Goal: Task Accomplishment & Management: Complete application form

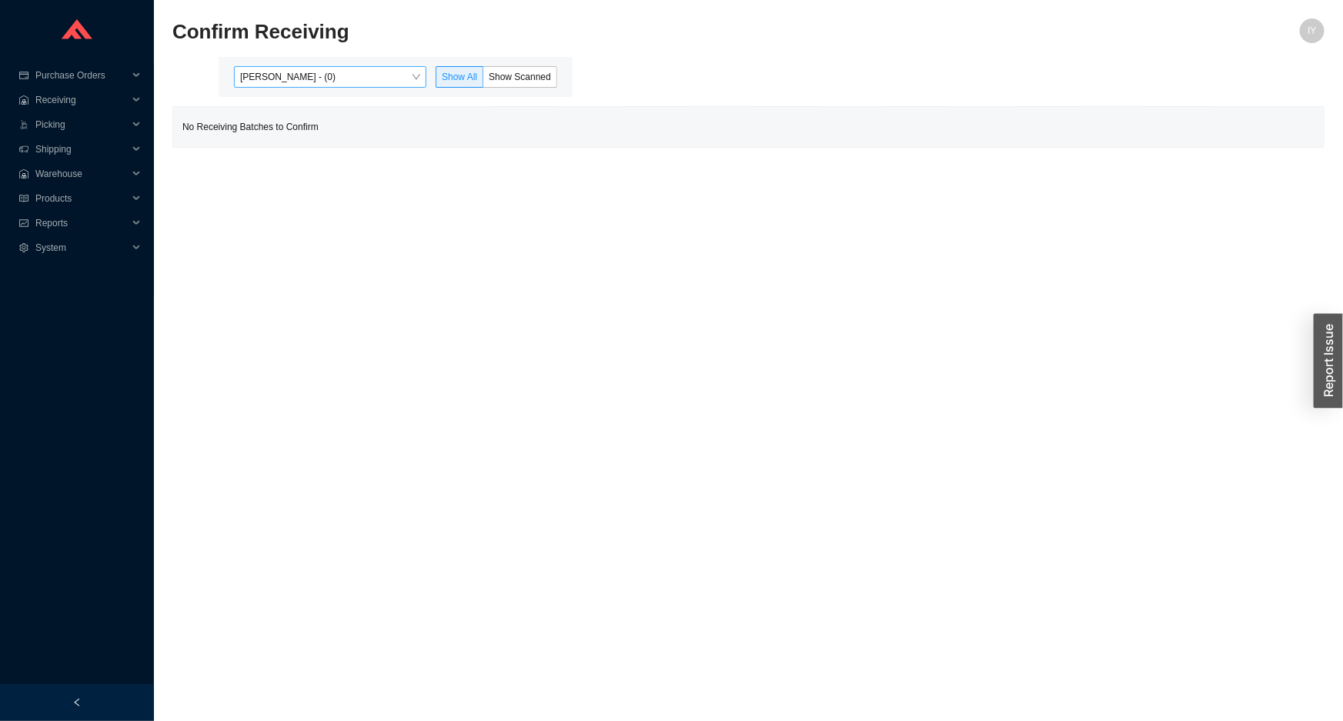
drag, startPoint x: 371, startPoint y: 46, endPoint x: 365, endPoint y: 70, distance: 24.6
click at [370, 48] on div "Confirm Receiving" at bounding box center [604, 36] width 864 height 37
click at [365, 70] on span "[PERSON_NAME] - (0)" at bounding box center [330, 77] width 180 height 20
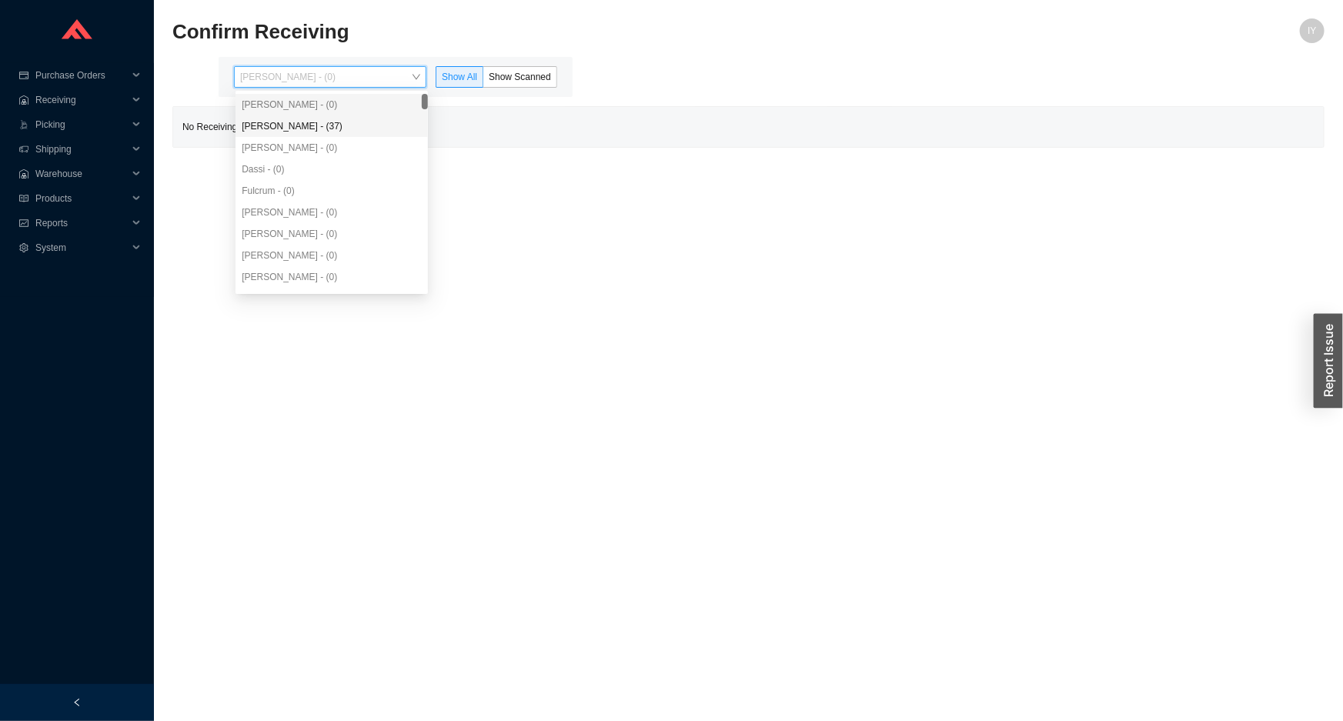
drag, startPoint x: 375, startPoint y: 121, endPoint x: 558, endPoint y: 91, distance: 185.6
click at [378, 120] on div "Angel Negron - (37)" at bounding box center [332, 126] width 180 height 14
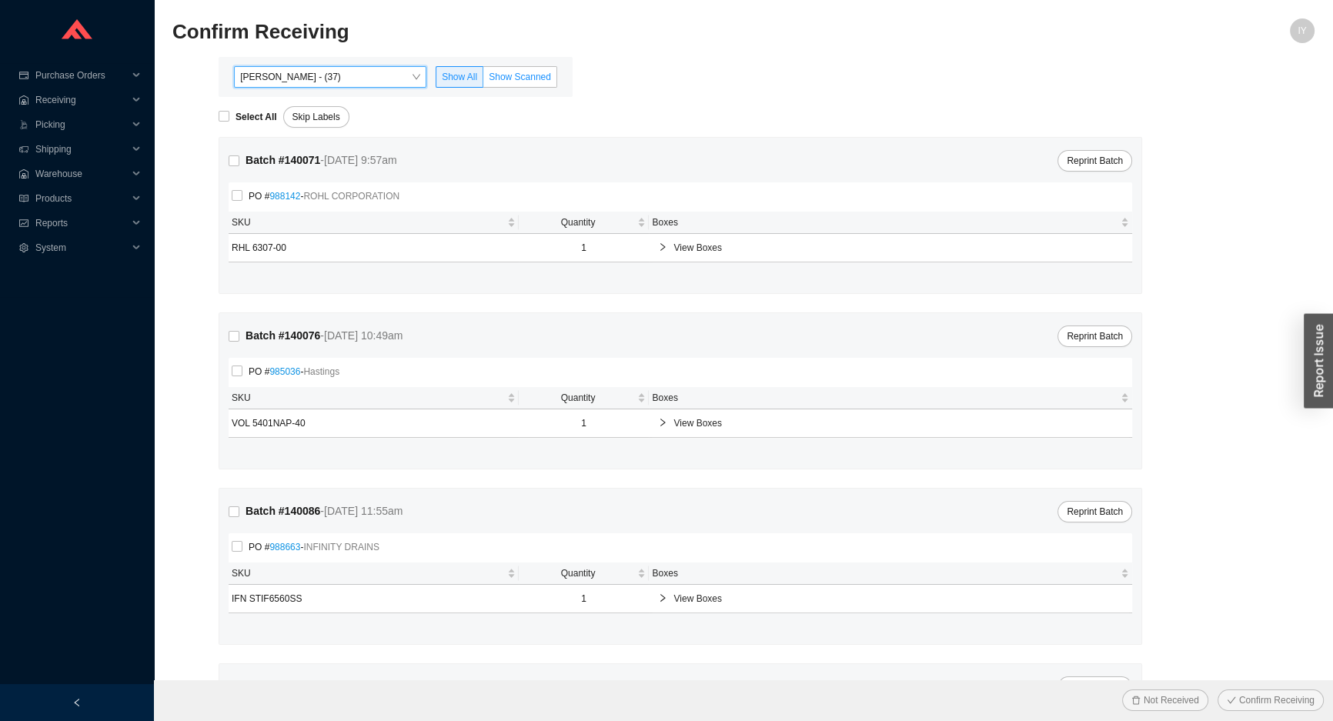
click at [551, 77] on label "Show Scanned" at bounding box center [520, 77] width 74 height 22
click at [483, 80] on input "Show Scanned" at bounding box center [483, 80] width 0 height 0
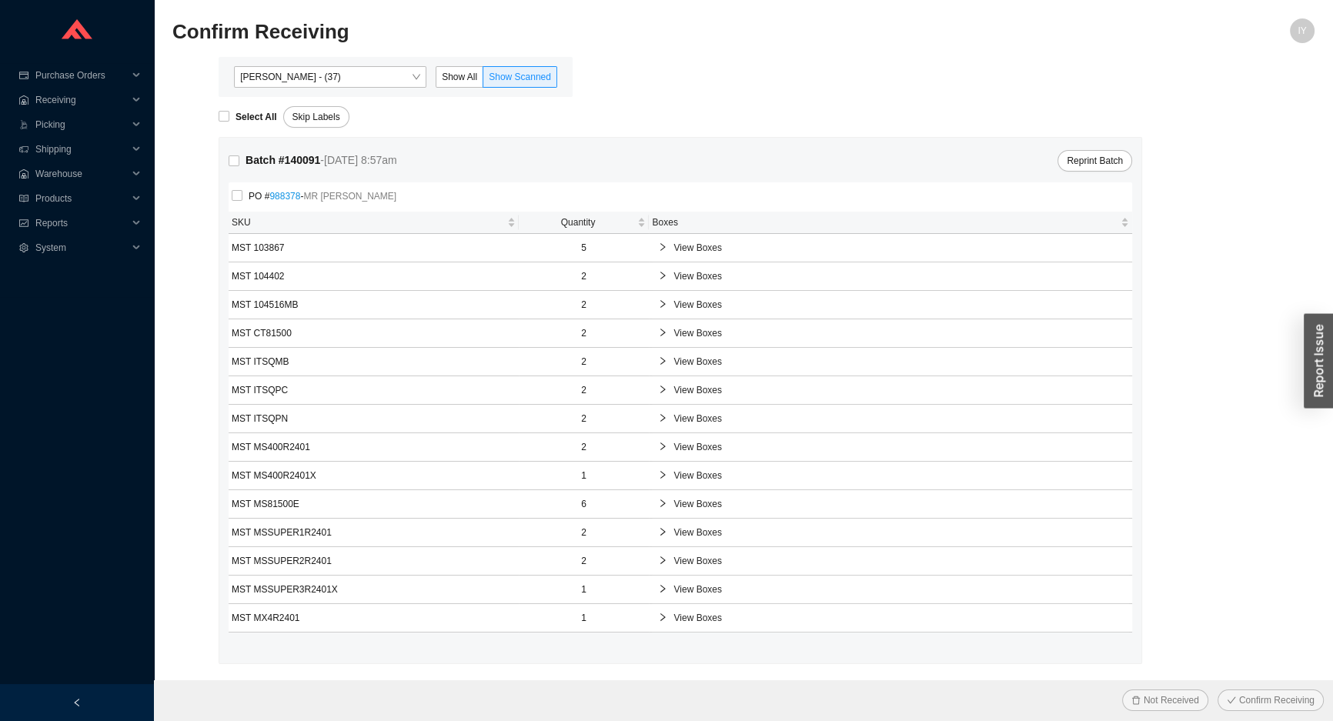
click at [234, 129] on form "Select All Skip Labels Batch # 140091 - 9/25/25 8:57am Reprint Batch PO # 98837…" at bounding box center [743, 497] width 1142 height 801
click at [229, 116] on input "Select All" at bounding box center [224, 116] width 11 height 11
checkbox input "true"
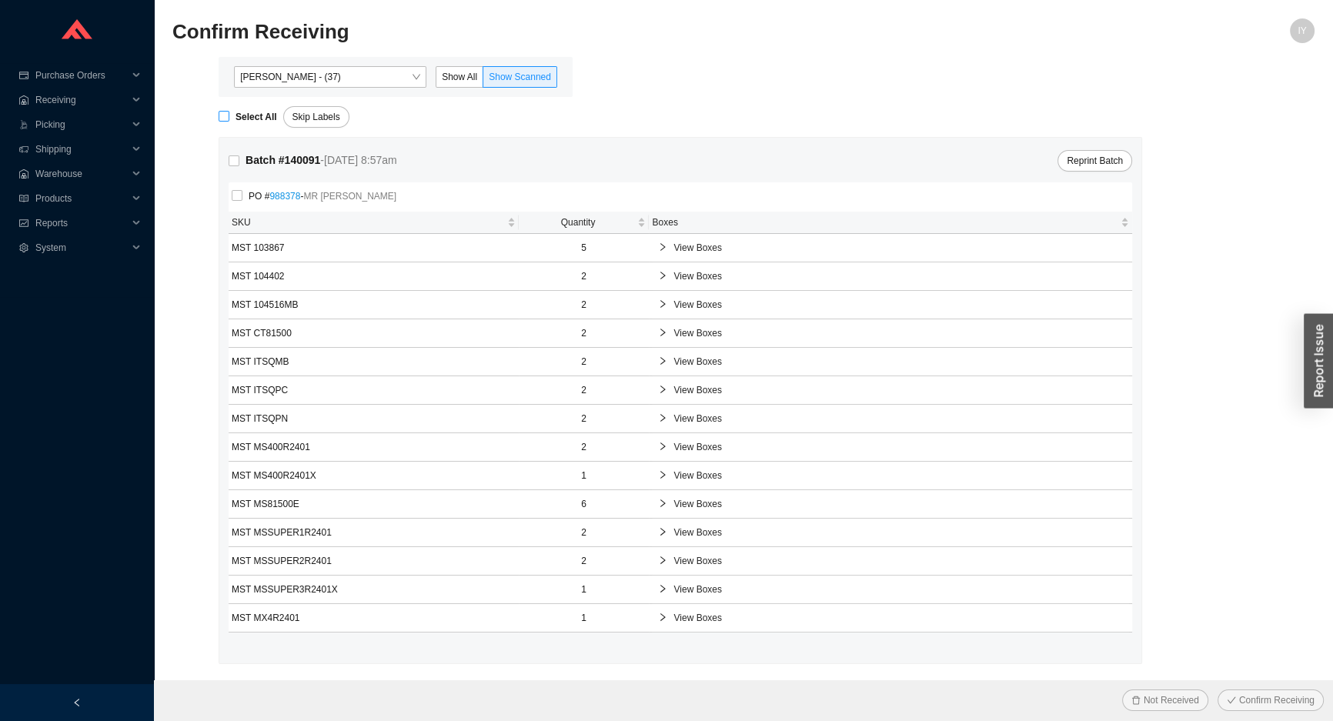
checkbox input "true"
click at [696, 285] on div "View Boxes" at bounding box center [890, 276] width 477 height 28
click at [1281, 685] on div "Not Received Confirm Receiving" at bounding box center [743, 700] width 1179 height 40
click at [1298, 690] on button "Confirm Receiving" at bounding box center [1271, 701] width 106 height 22
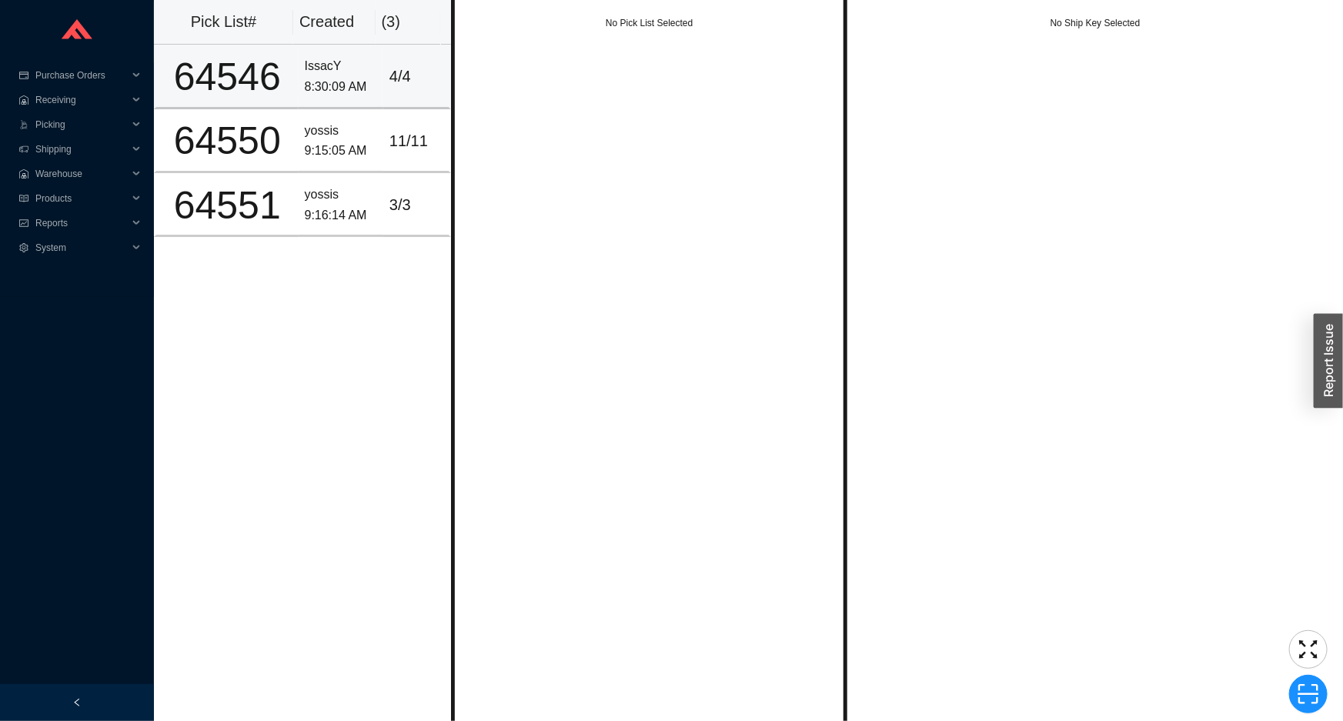
click at [336, 69] on div "IssacY" at bounding box center [341, 66] width 72 height 21
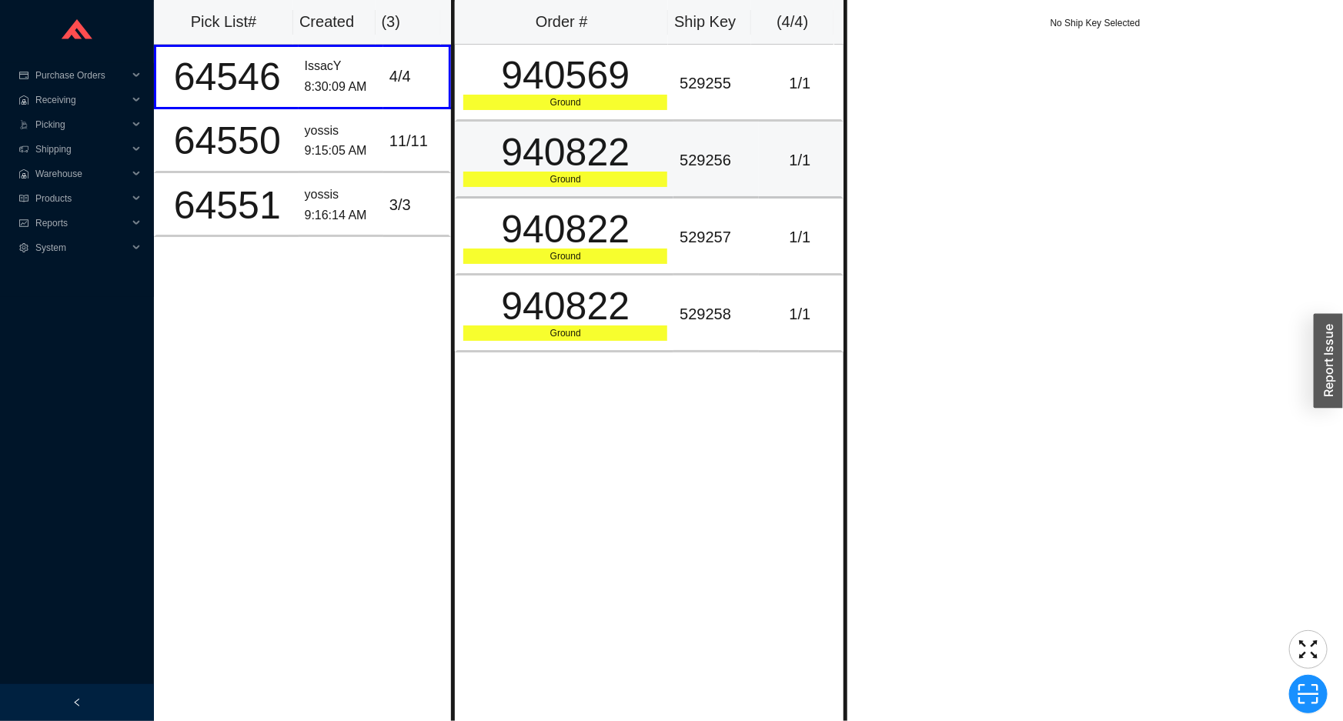
click at [713, 174] on td "529256" at bounding box center [715, 160] width 85 height 77
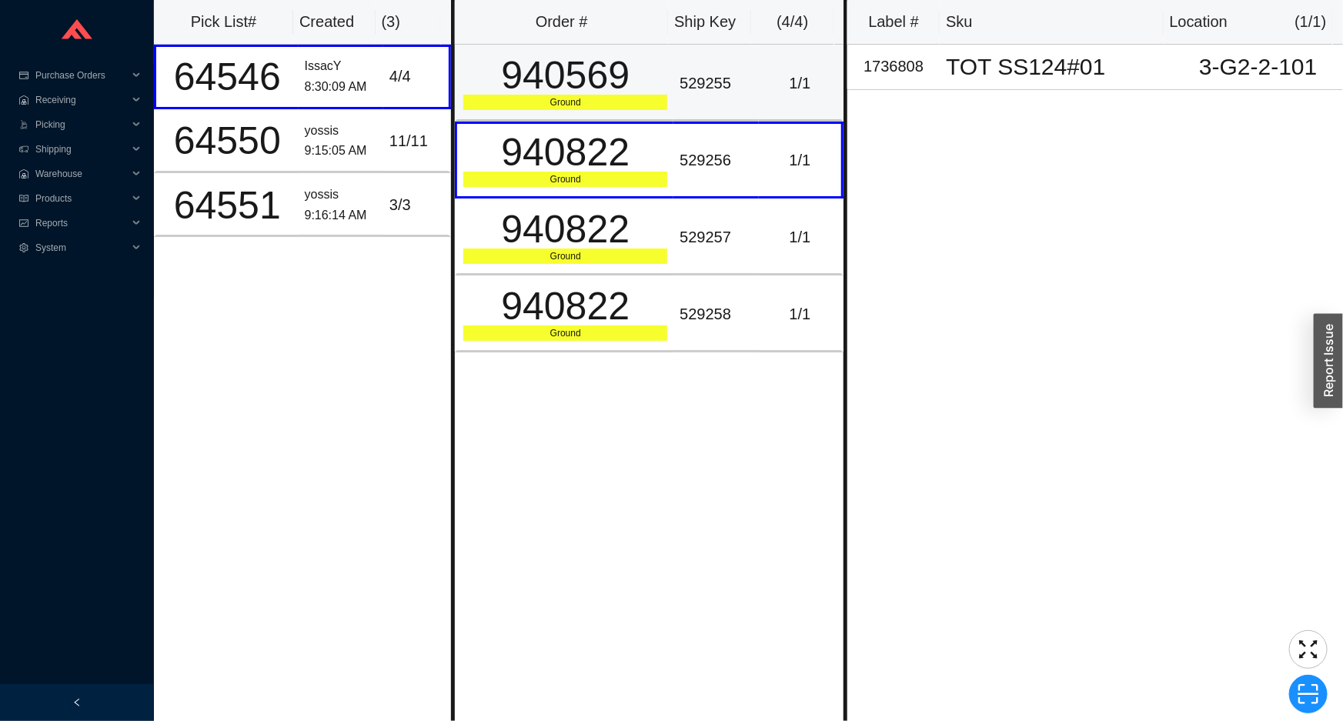
click at [688, 92] on div "529255" at bounding box center [716, 83] width 72 height 25
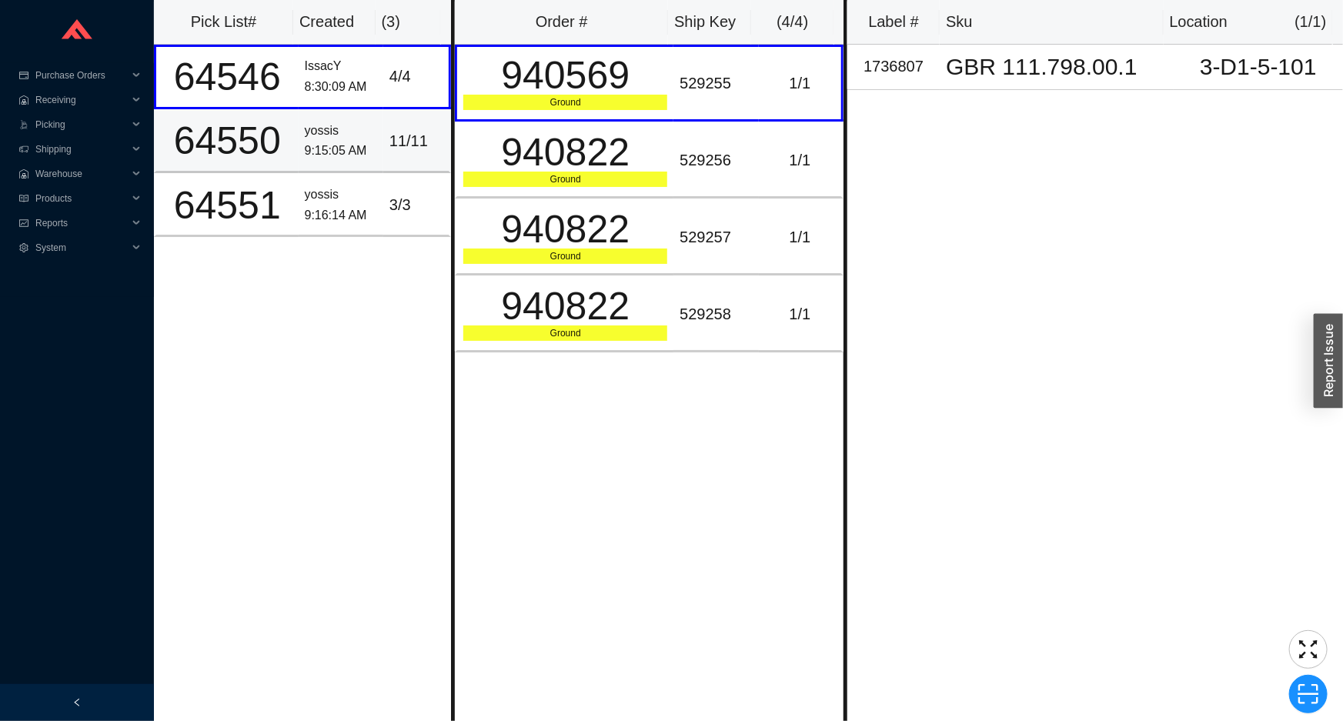
click at [392, 138] on div "11 / 11" at bounding box center [415, 141] width 53 height 25
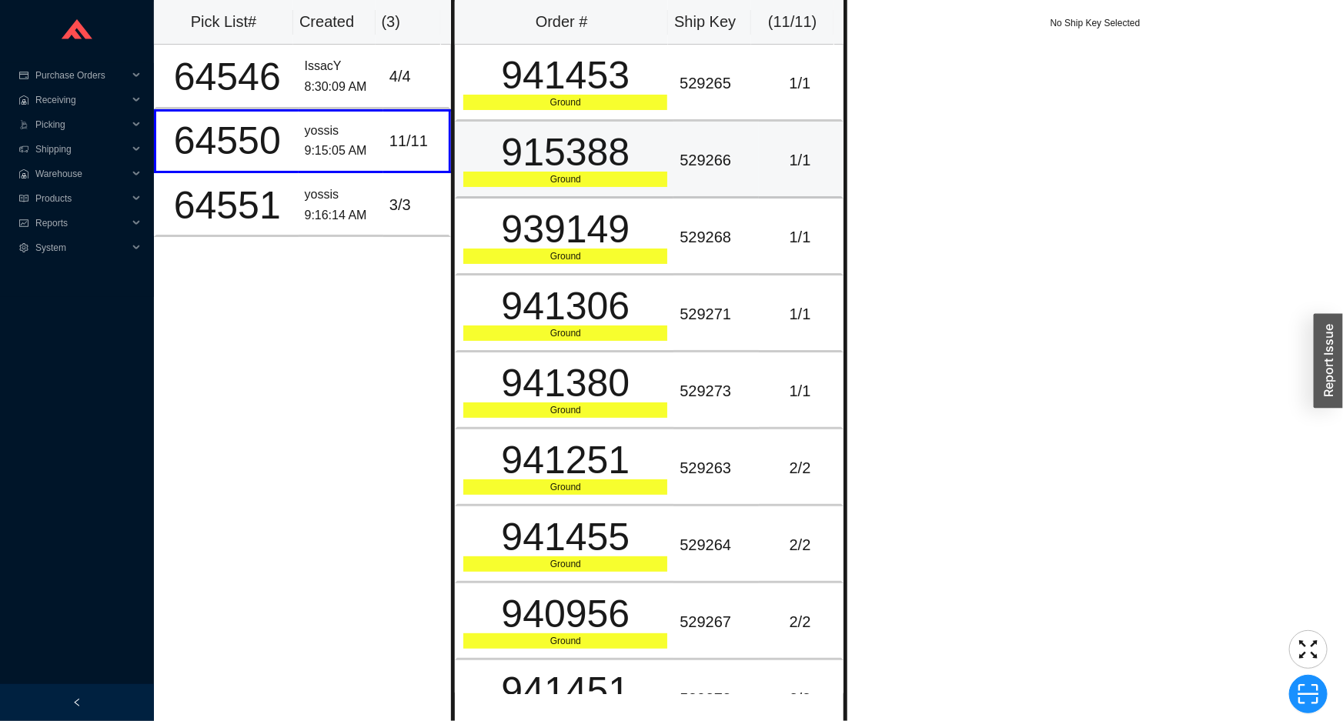
click at [612, 122] on td "915388 Ground" at bounding box center [564, 160] width 219 height 77
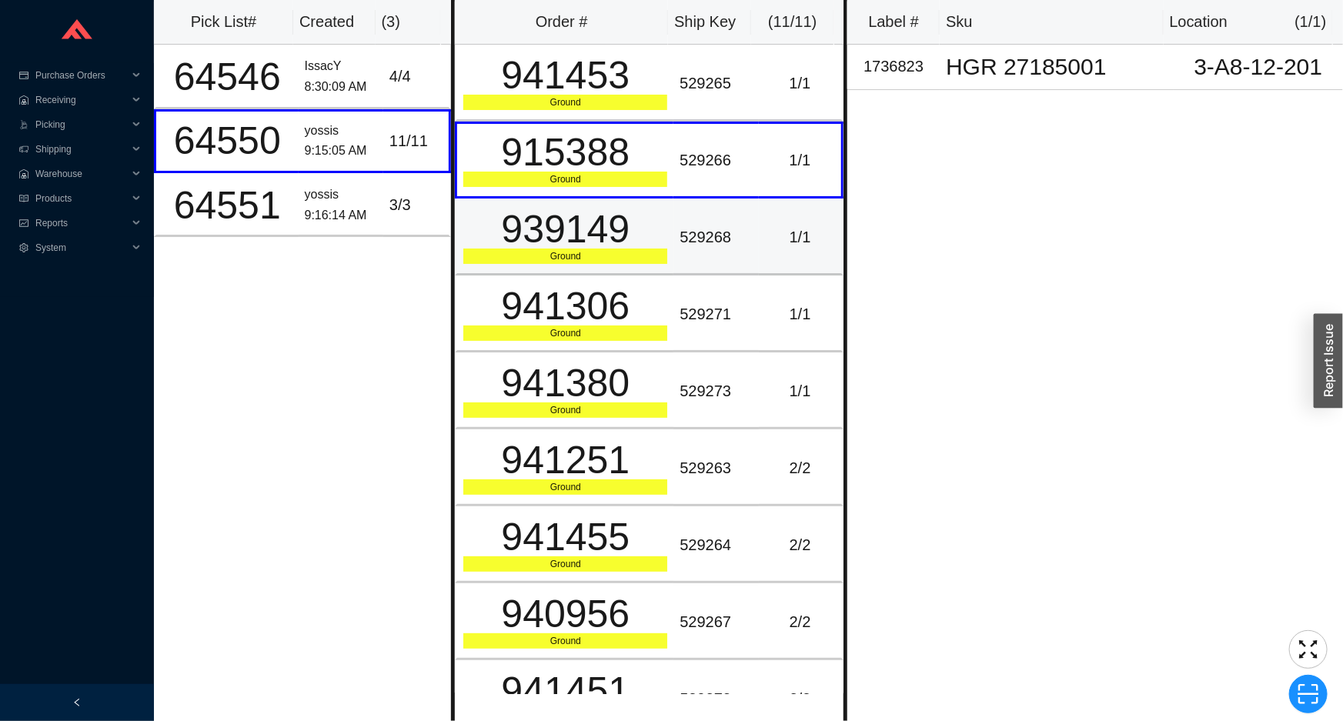
drag, startPoint x: 617, startPoint y: 198, endPoint x: 628, endPoint y: 230, distance: 34.1
click at [621, 210] on td "939149 Ground" at bounding box center [564, 237] width 219 height 77
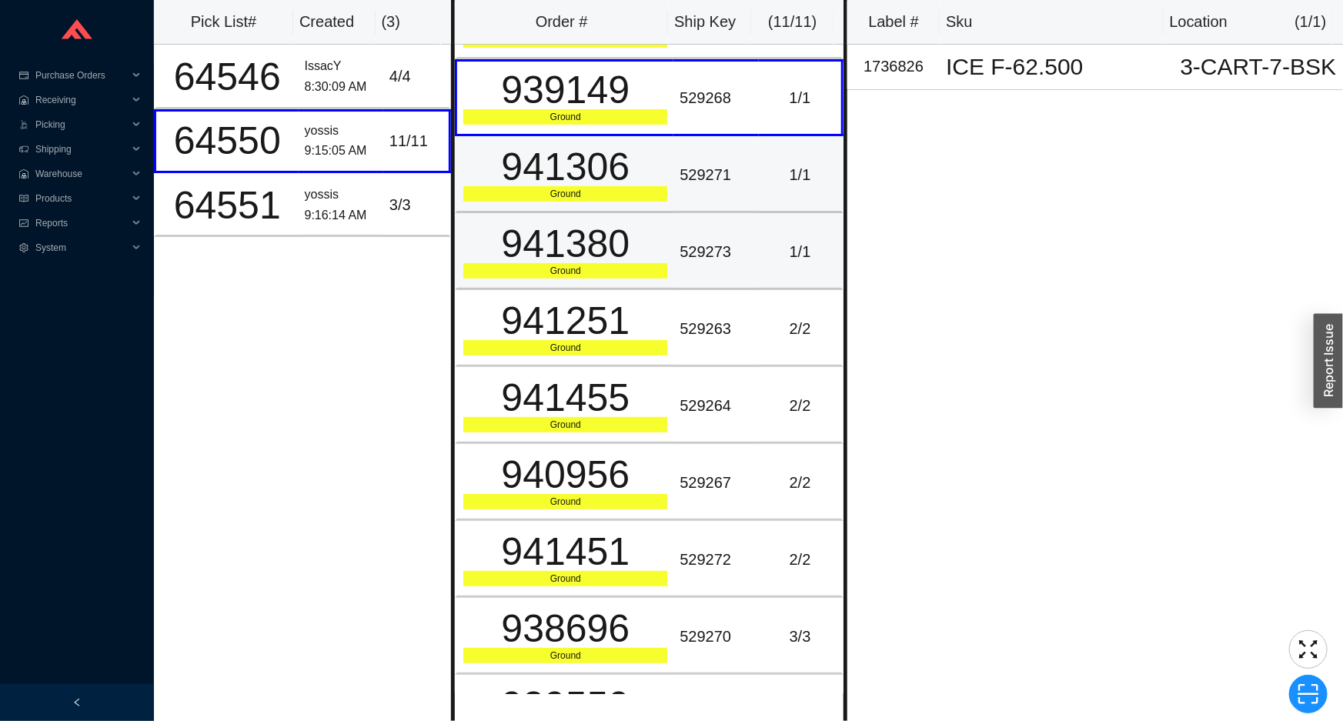
click at [630, 231] on div "941380" at bounding box center [565, 244] width 204 height 38
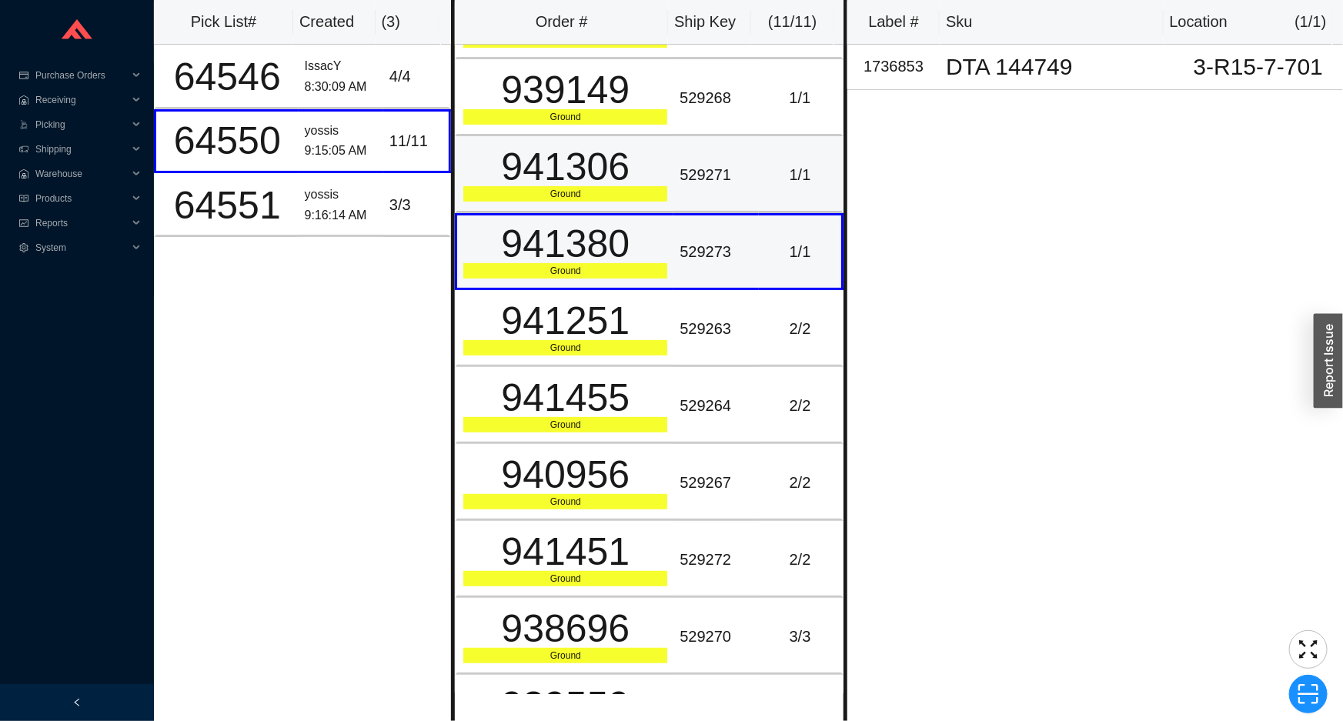
scroll to position [192, 0]
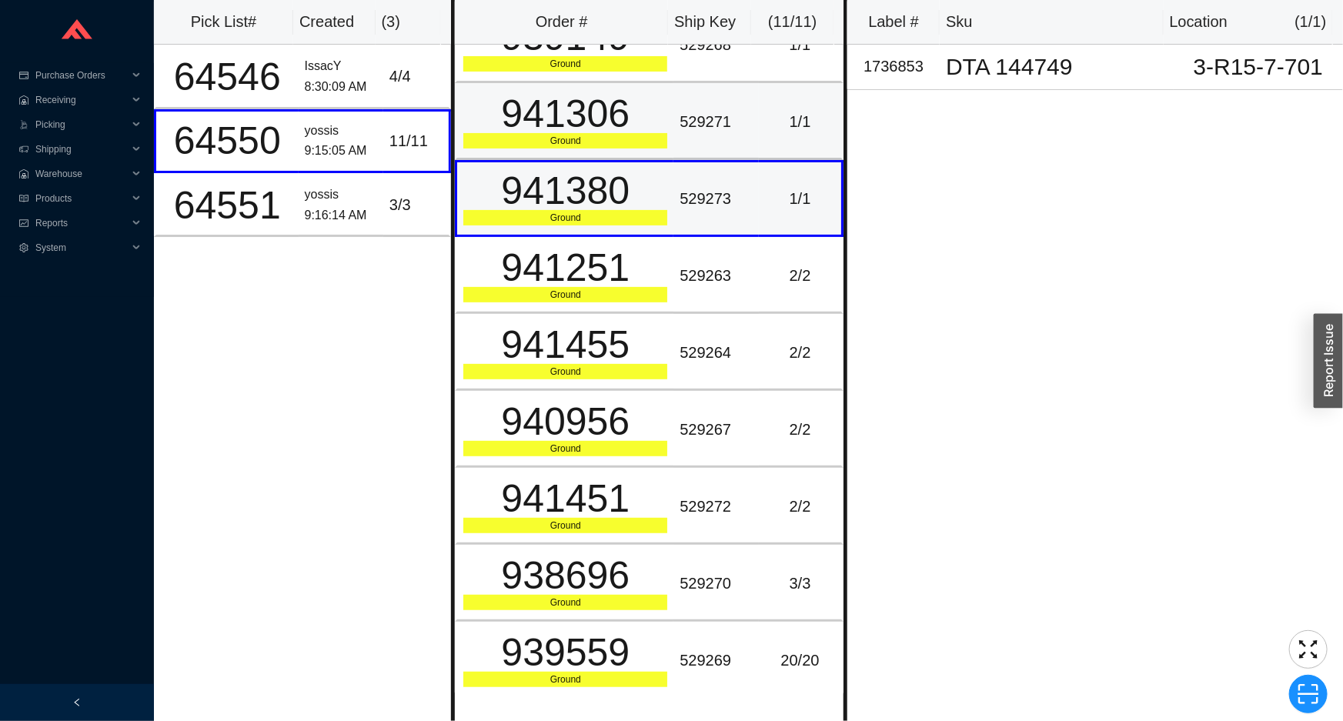
click at [630, 231] on td "941380 Ground" at bounding box center [564, 198] width 219 height 77
click at [623, 226] on td "941380 Ground" at bounding box center [564, 198] width 219 height 77
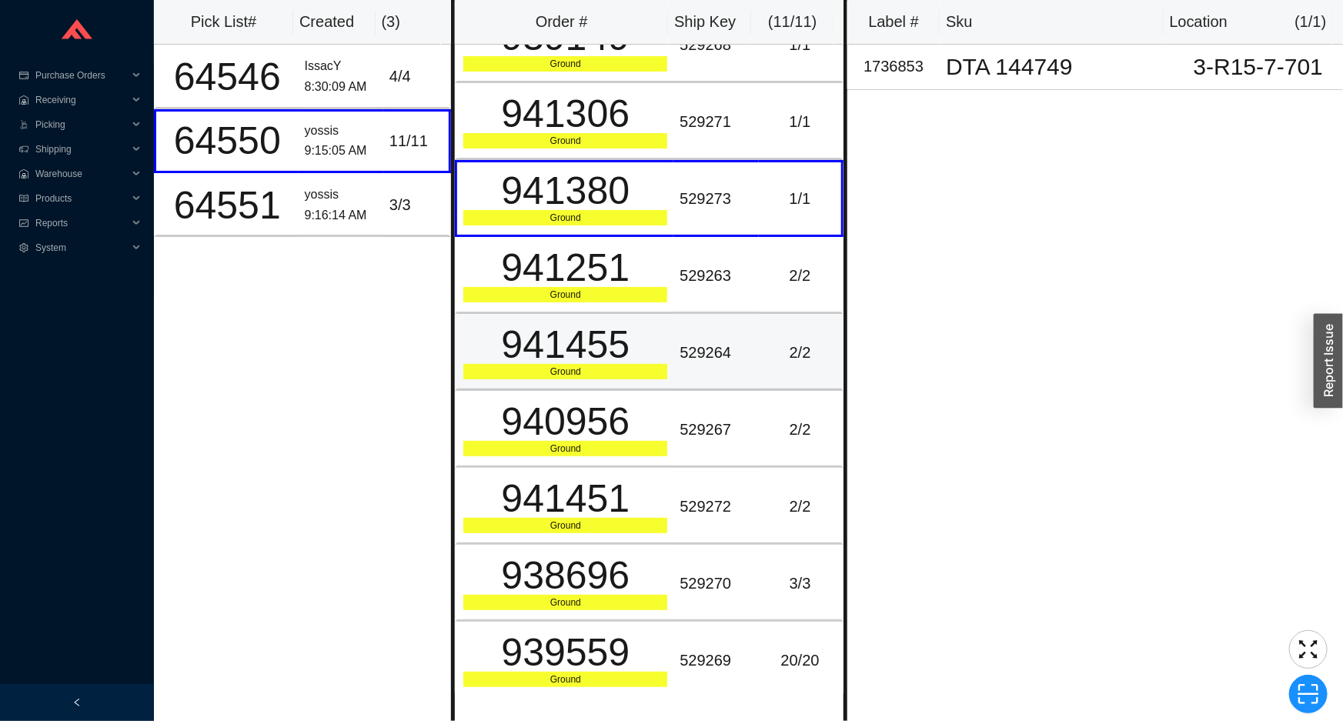
click at [631, 337] on div "941455" at bounding box center [565, 345] width 204 height 38
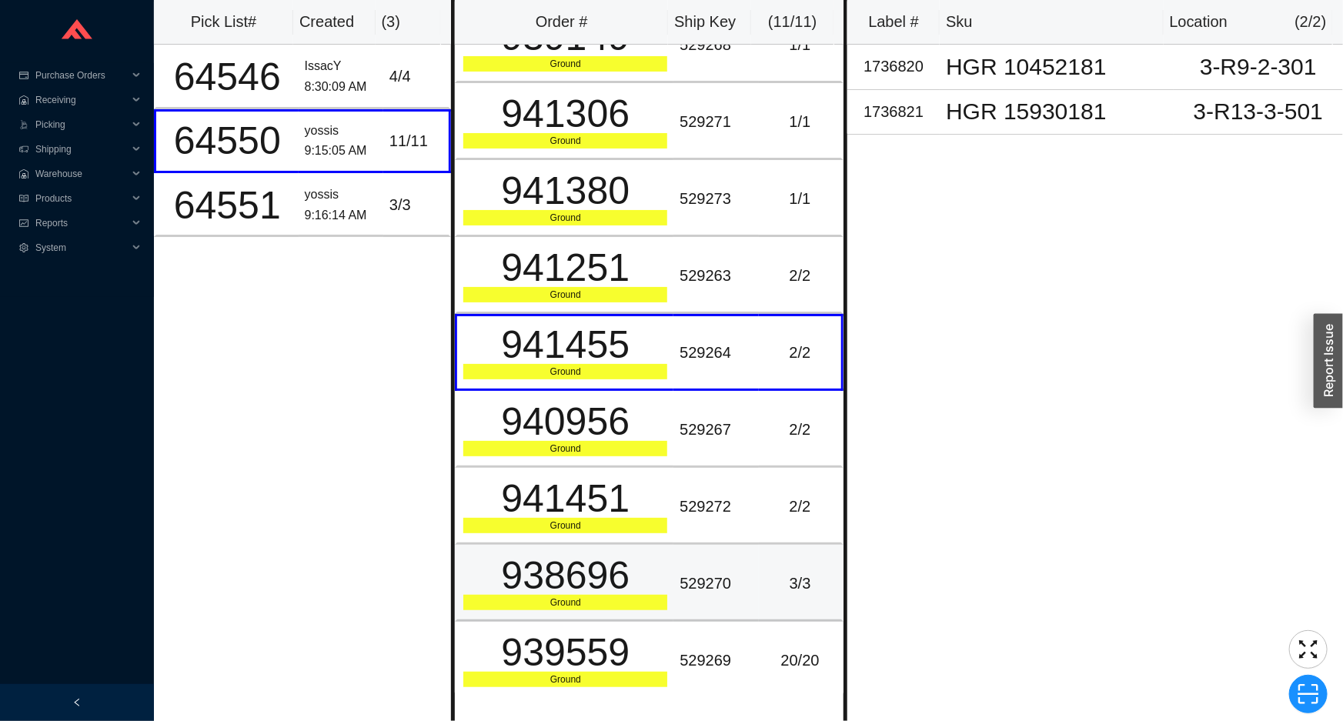
drag, startPoint x: 691, startPoint y: 586, endPoint x: 692, endPoint y: 602, distance: 15.4
click at [692, 588] on div "529270" at bounding box center [716, 583] width 72 height 25
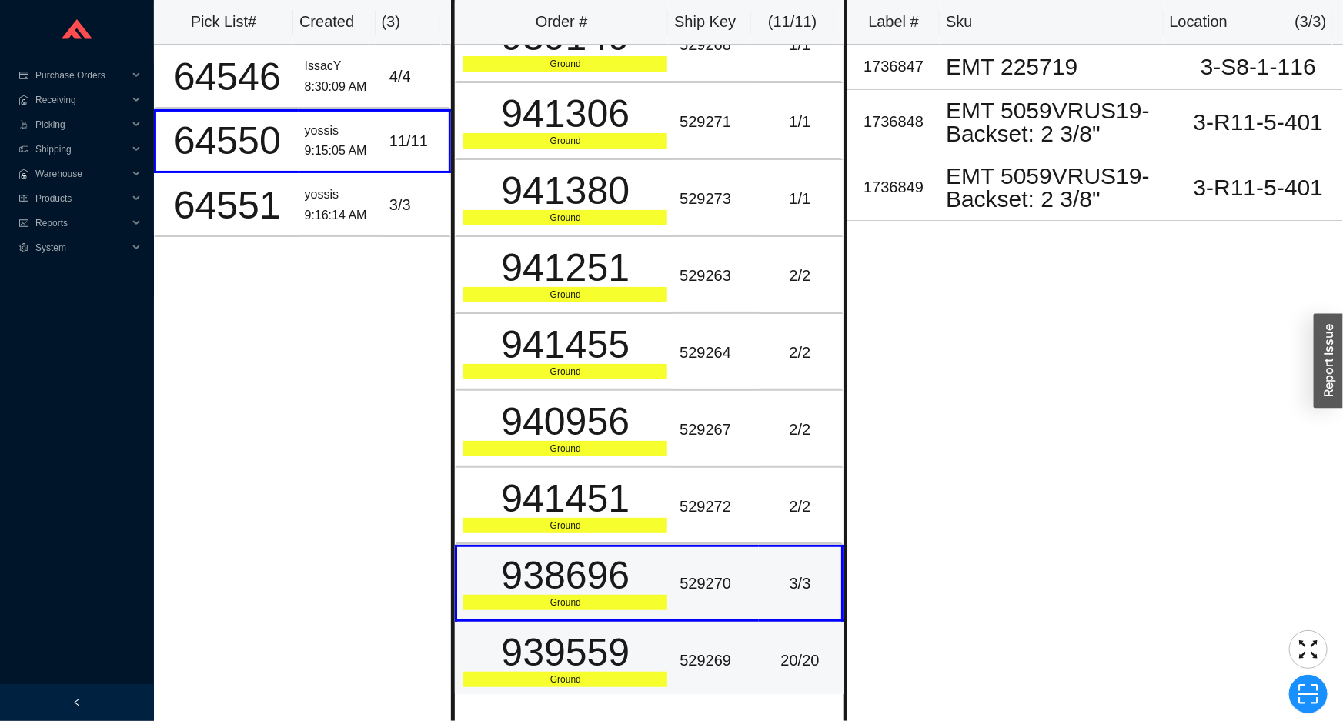
drag, startPoint x: 697, startPoint y: 611, endPoint x: 693, endPoint y: 626, distance: 15.9
click at [697, 625] on tbody "941453 Ground 529265 1 / 1 915388 Ground 529266 1 / 1 939149 Ground 529268 1 / …" at bounding box center [649, 275] width 389 height 847
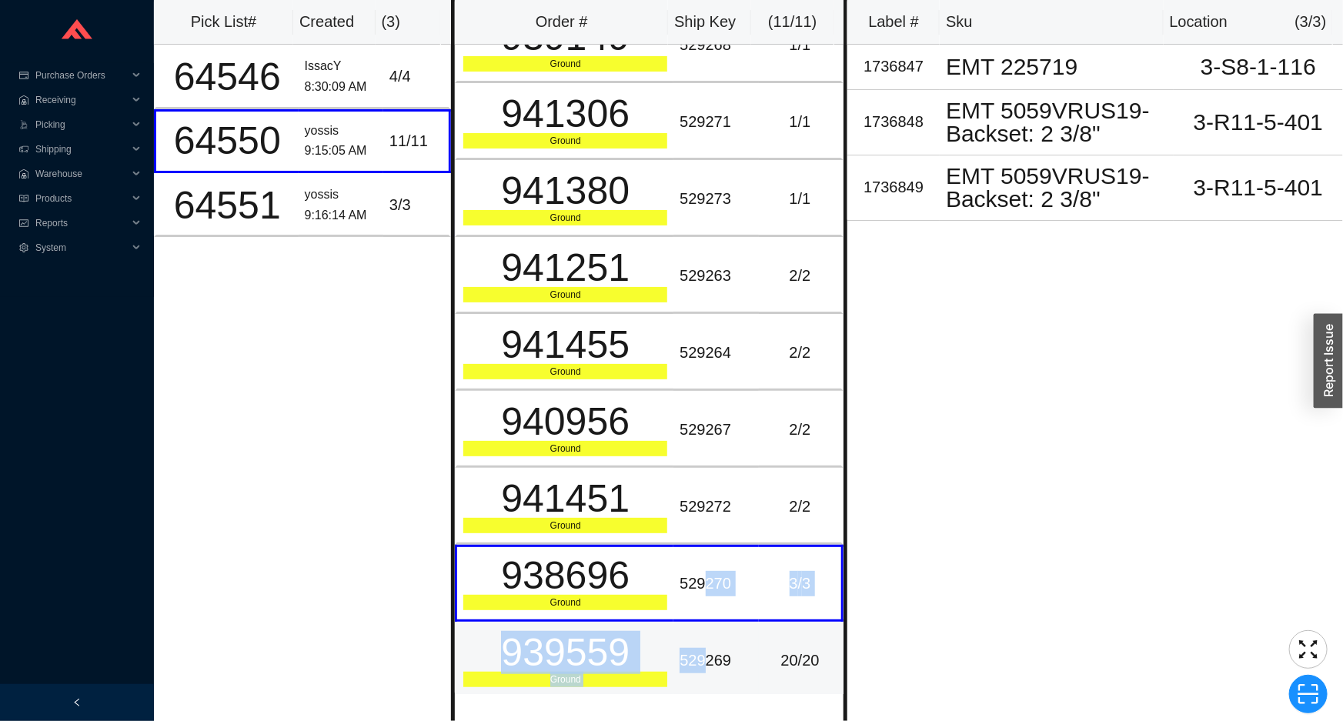
click at [696, 626] on td "529269" at bounding box center [715, 660] width 85 height 77
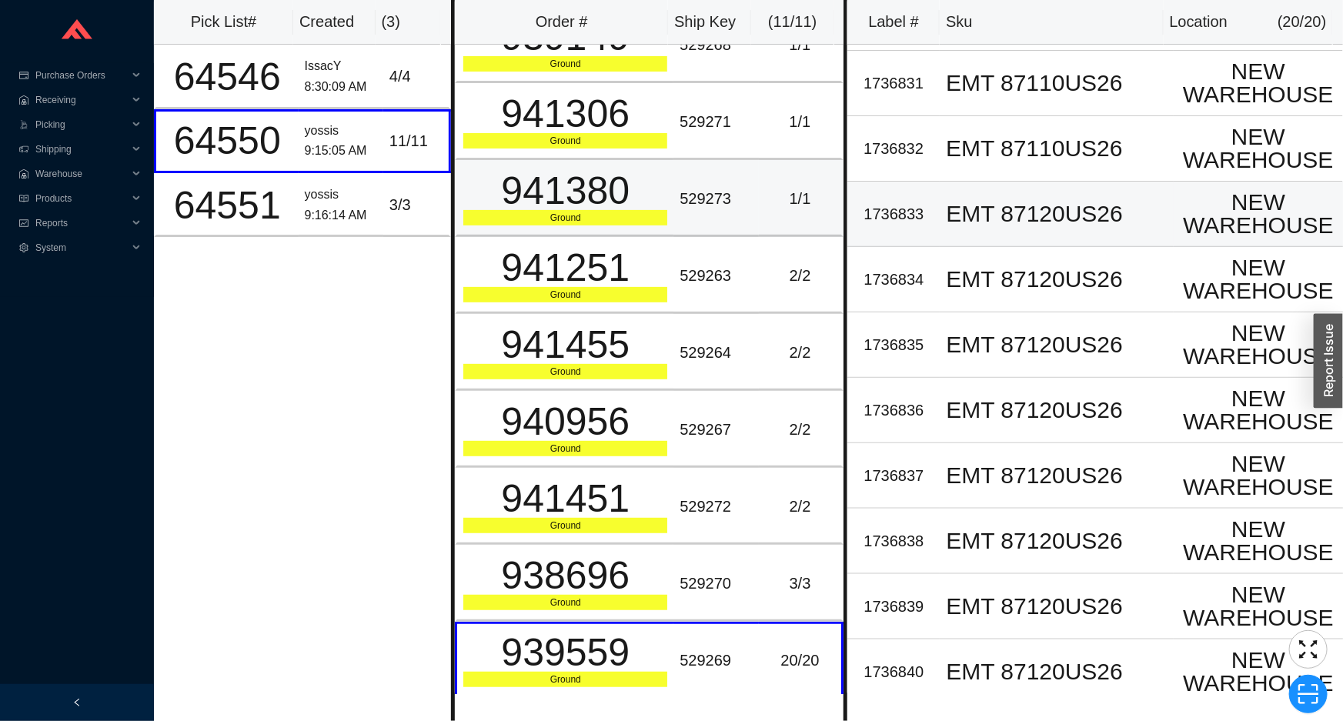
scroll to position [657, 0]
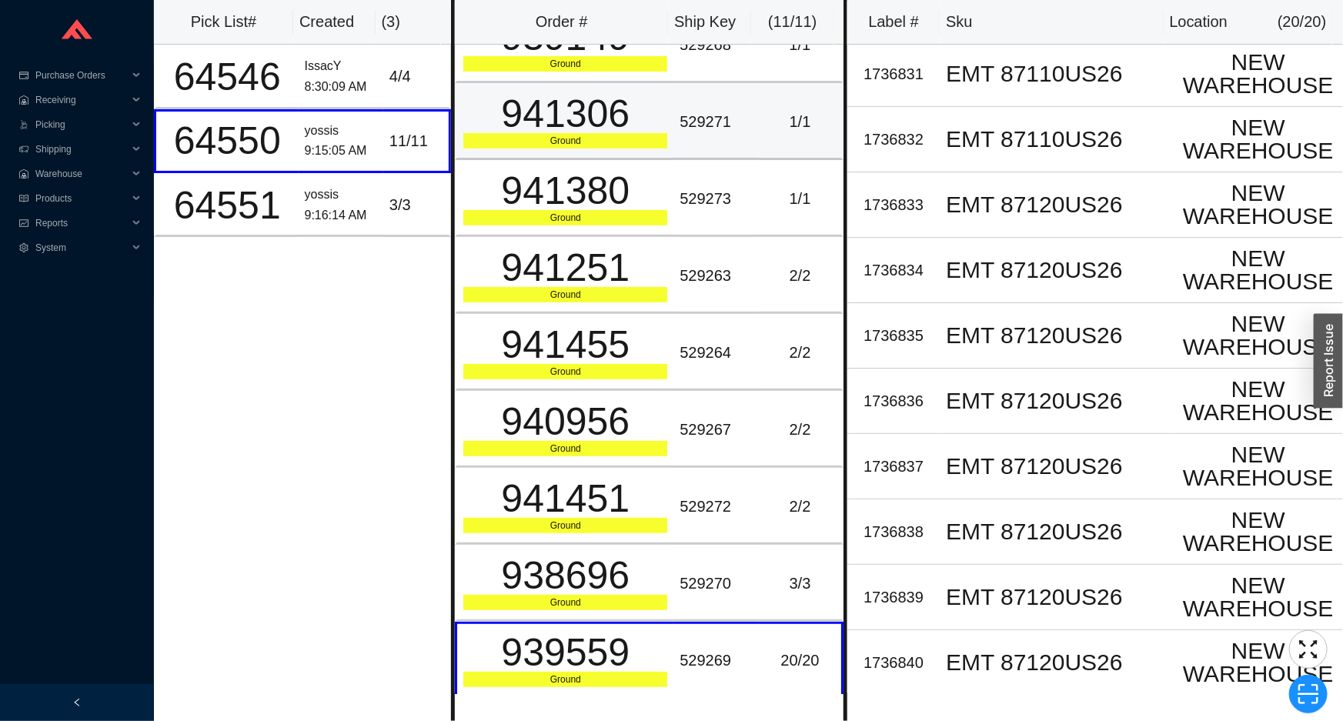
click at [570, 154] on td "941306 Ground" at bounding box center [564, 121] width 219 height 77
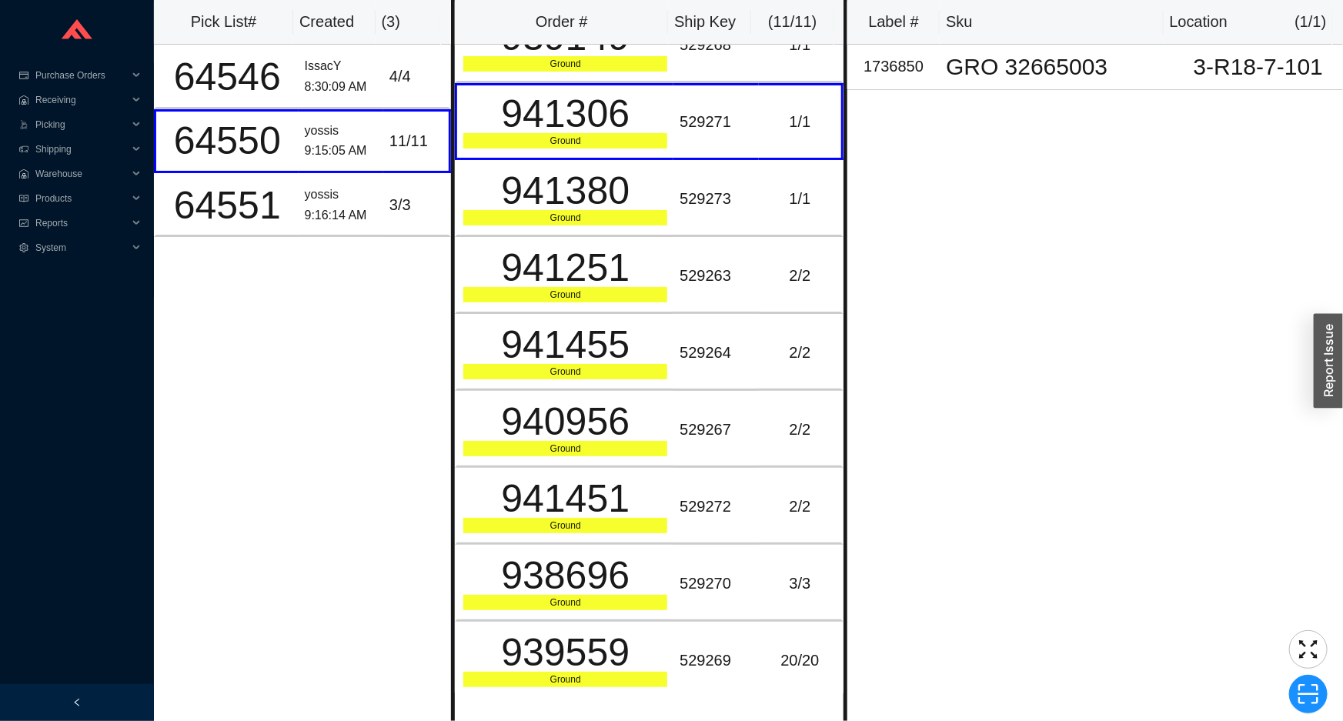
click at [334, 243] on div "Pick List# Created ( 3 ) 64546 IssacY 8:30:09 AM 4 / 4 64550 yossis 9:15:05 AM …" at bounding box center [302, 360] width 297 height 721
drag, startPoint x: 342, startPoint y: 220, endPoint x: 402, endPoint y: 208, distance: 62.0
click at [353, 218] on div "9:16:14 AM" at bounding box center [341, 215] width 72 height 21
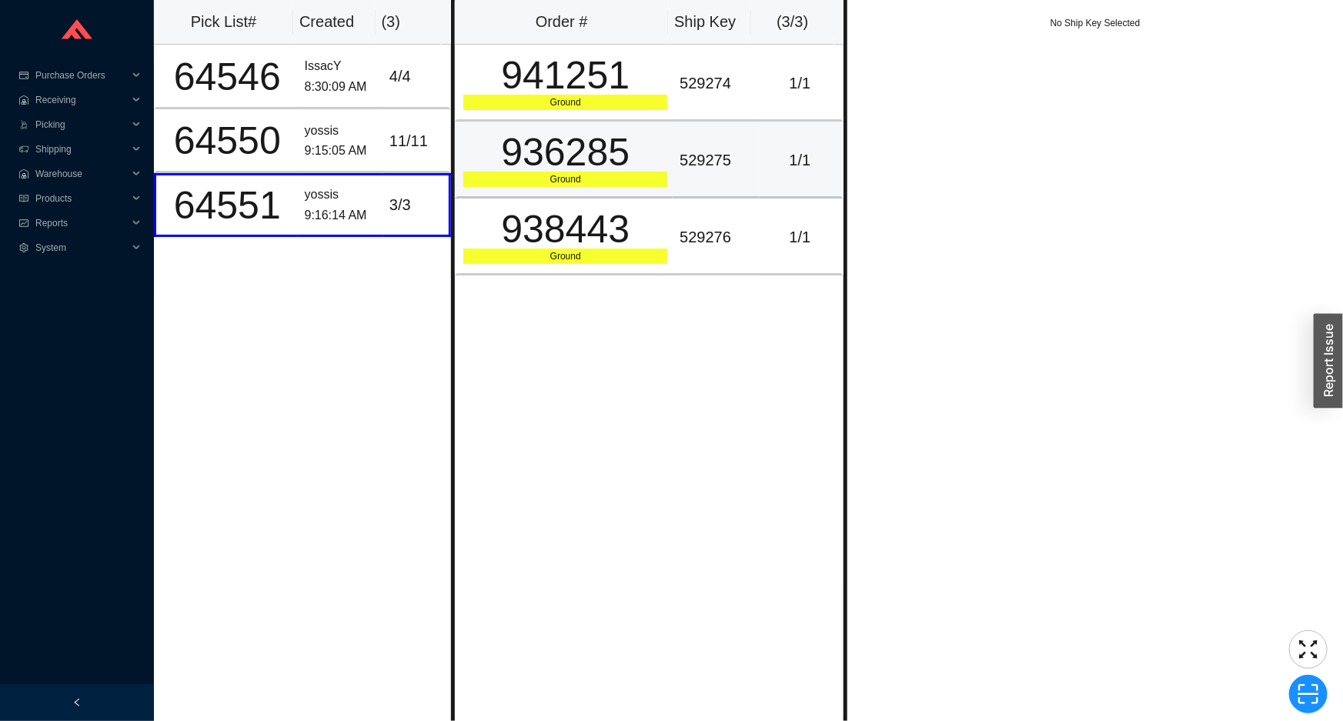
click at [533, 147] on div "936285" at bounding box center [565, 152] width 204 height 38
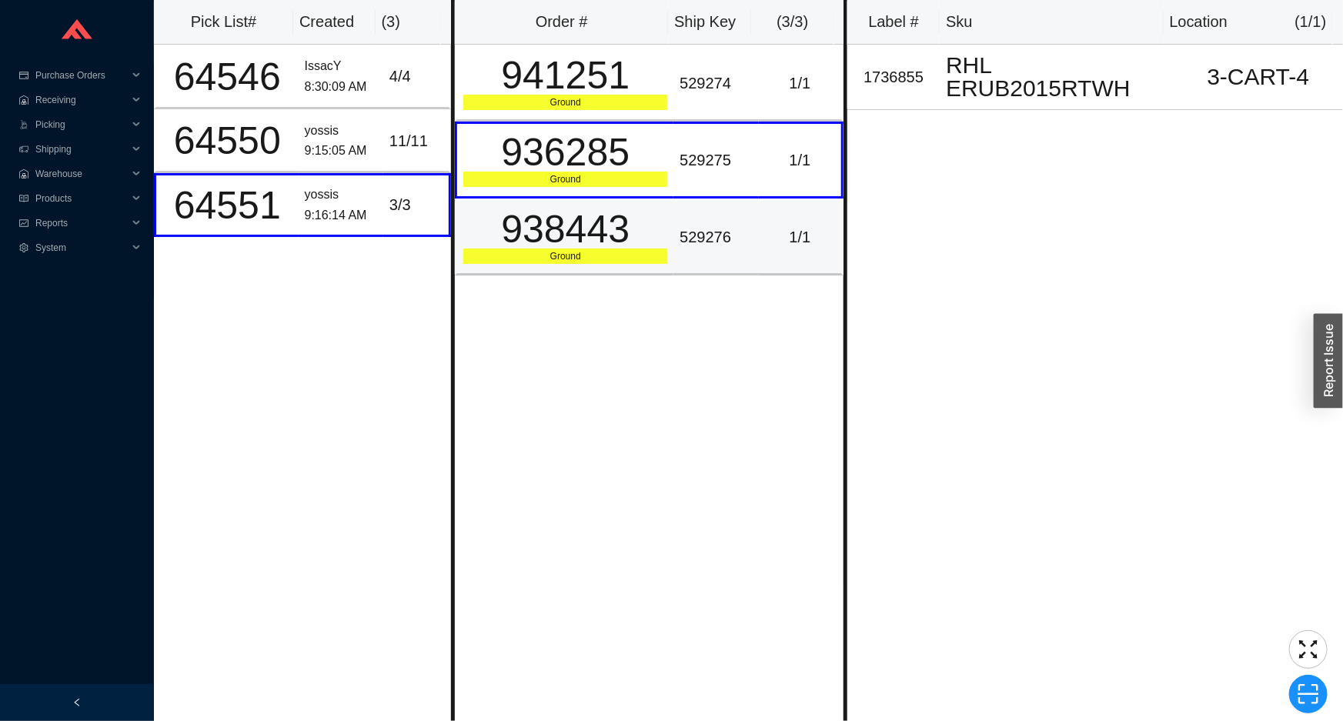
drag, startPoint x: 567, startPoint y: 242, endPoint x: 559, endPoint y: 119, distance: 122.7
click at [567, 241] on div "938443" at bounding box center [565, 229] width 204 height 38
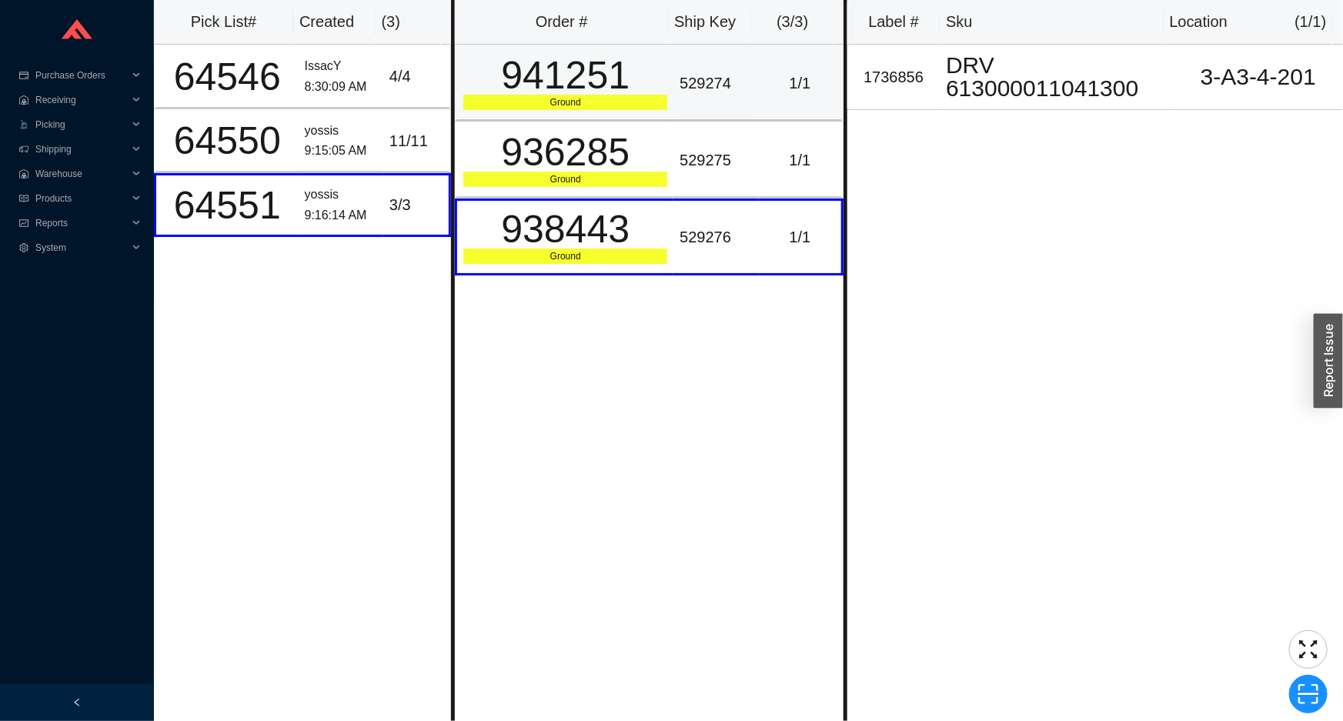
click at [557, 102] on div "Ground" at bounding box center [565, 102] width 204 height 15
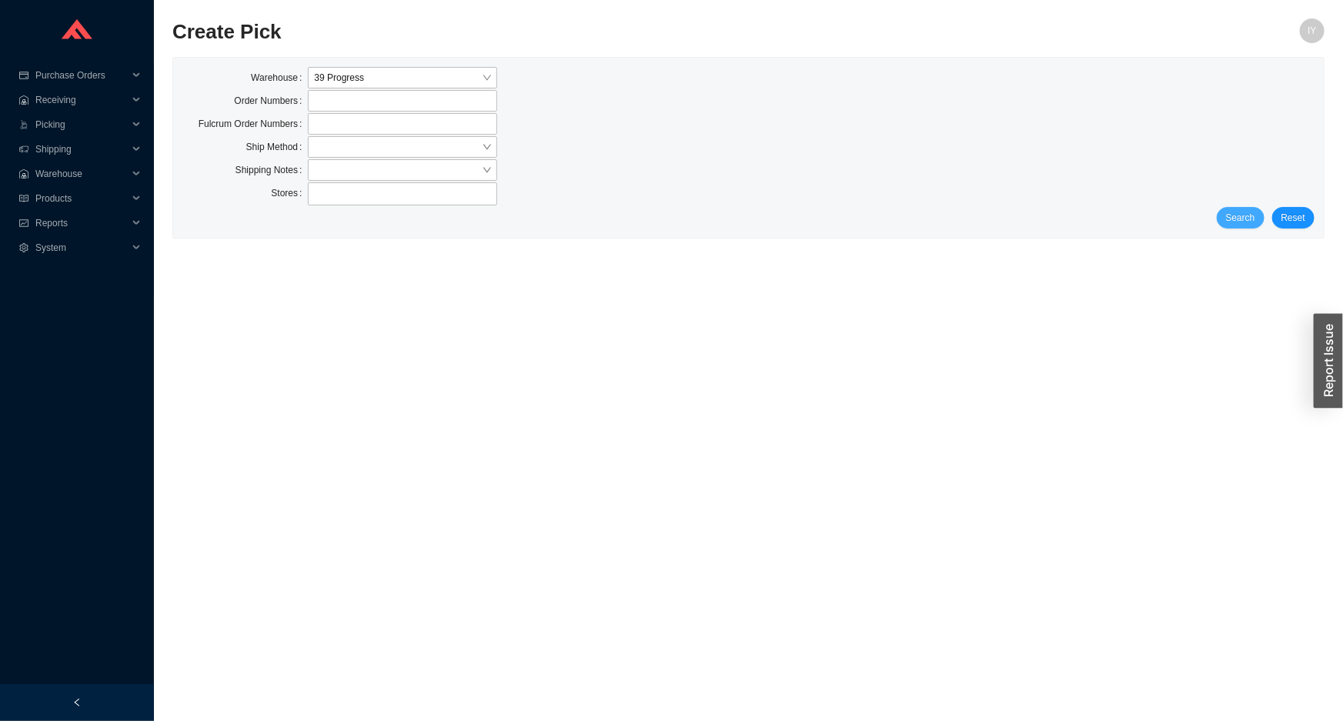
click at [1251, 216] on span "Search" at bounding box center [1240, 217] width 29 height 15
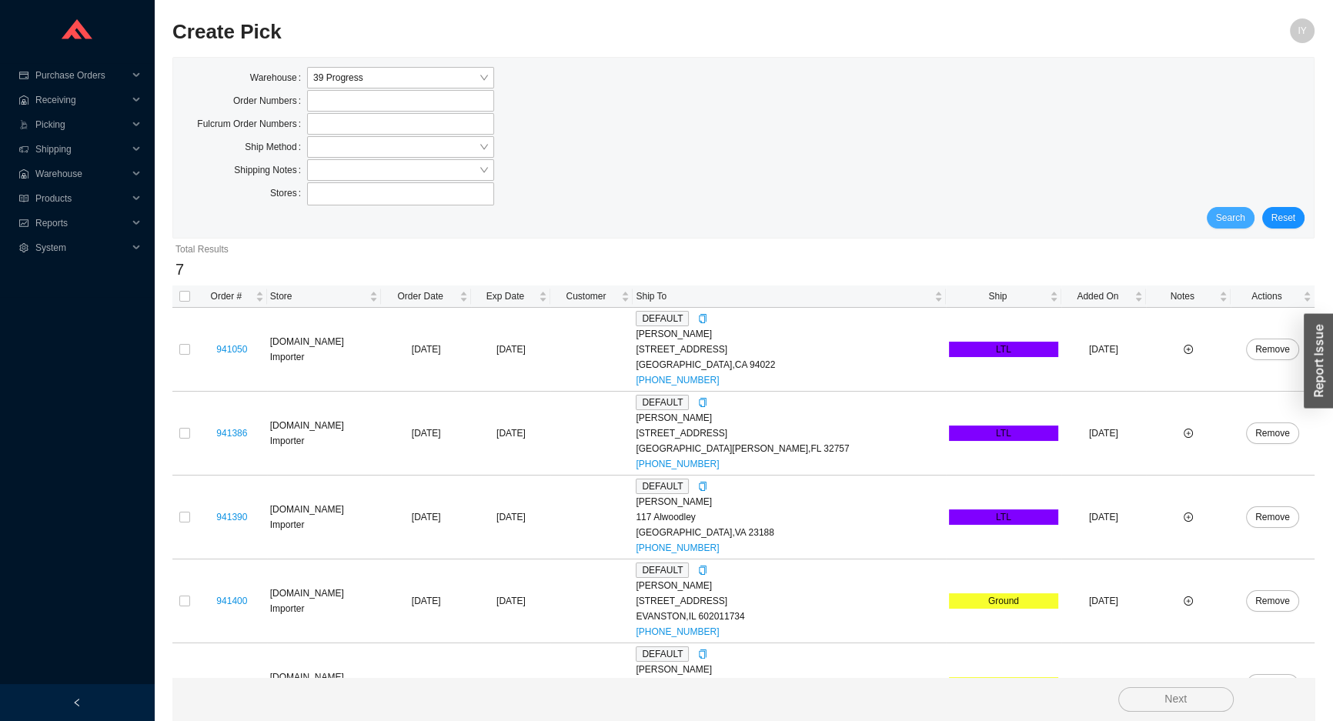
click at [1251, 215] on button "Search" at bounding box center [1231, 218] width 48 height 22
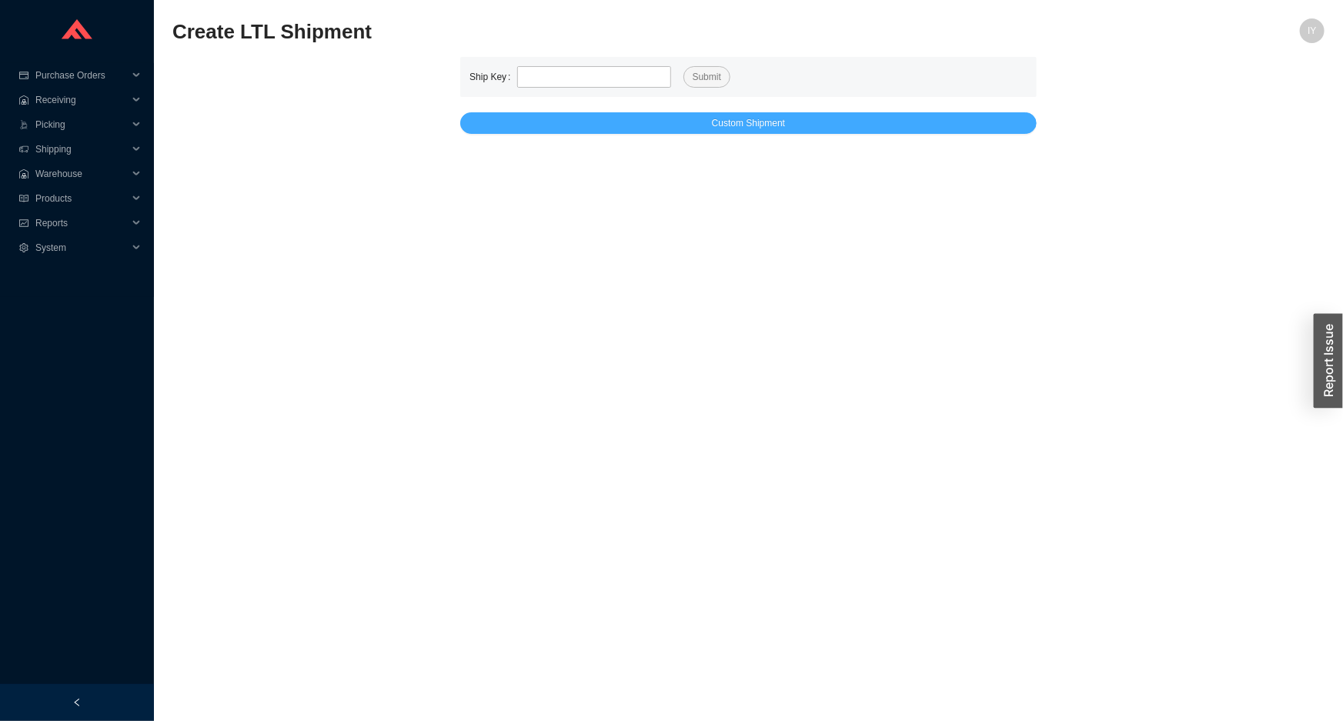
click at [786, 118] on button "Custom Shipment" at bounding box center [748, 123] width 576 height 22
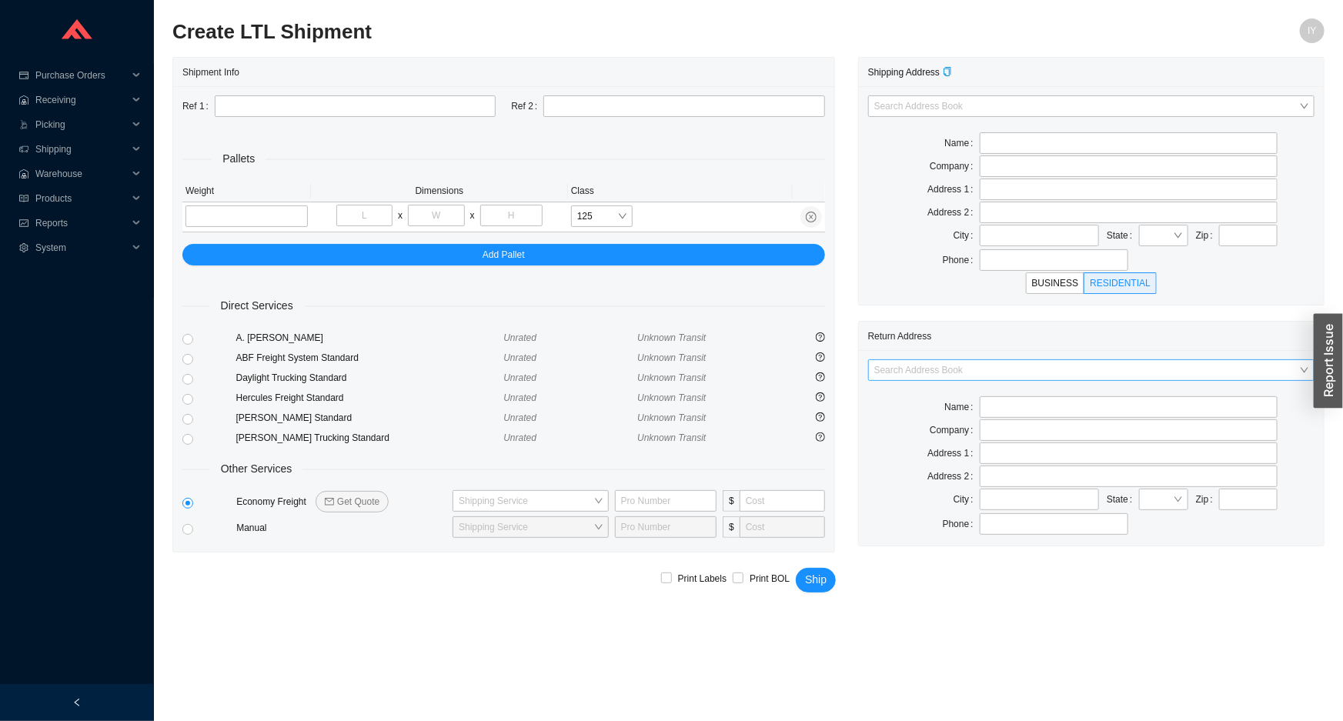
click at [1074, 364] on input "search" at bounding box center [1086, 370] width 425 height 20
click at [1051, 396] on div "AS Bath" at bounding box center [1091, 397] width 435 height 14
type input "AS Bath"
type input "[STREET_ADDRESS]"
type input "Edison"
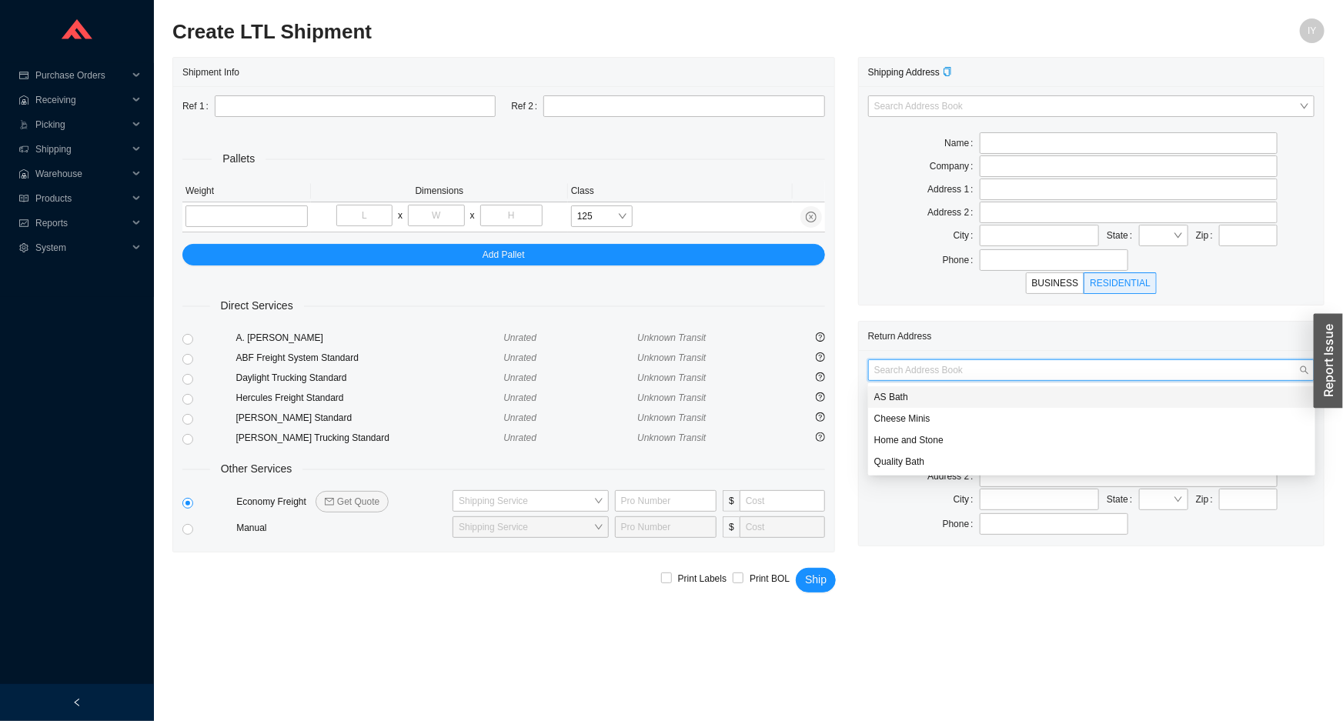
type input "08820"
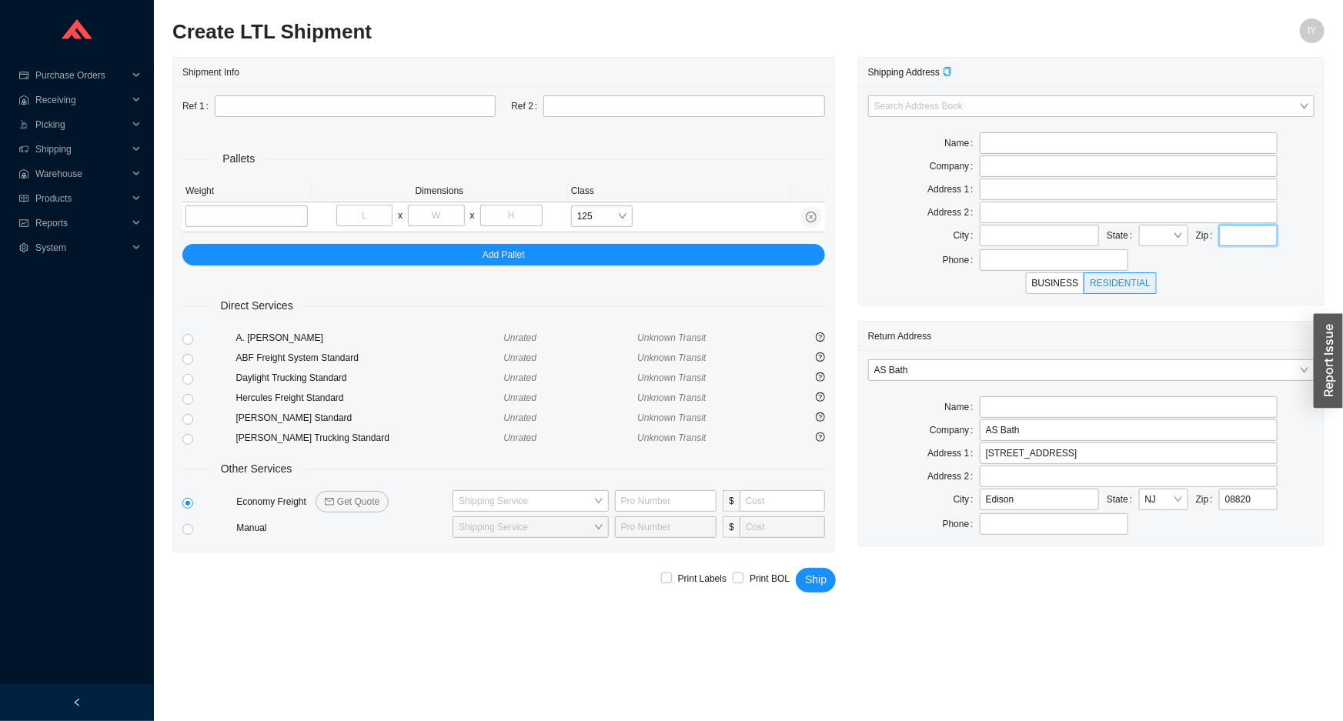
click at [1243, 236] on input "text" at bounding box center [1248, 236] width 58 height 22
type input "30518"
type input "[PERSON_NAME]"
type input "30518"
click at [292, 215] on input "tel" at bounding box center [246, 216] width 122 height 22
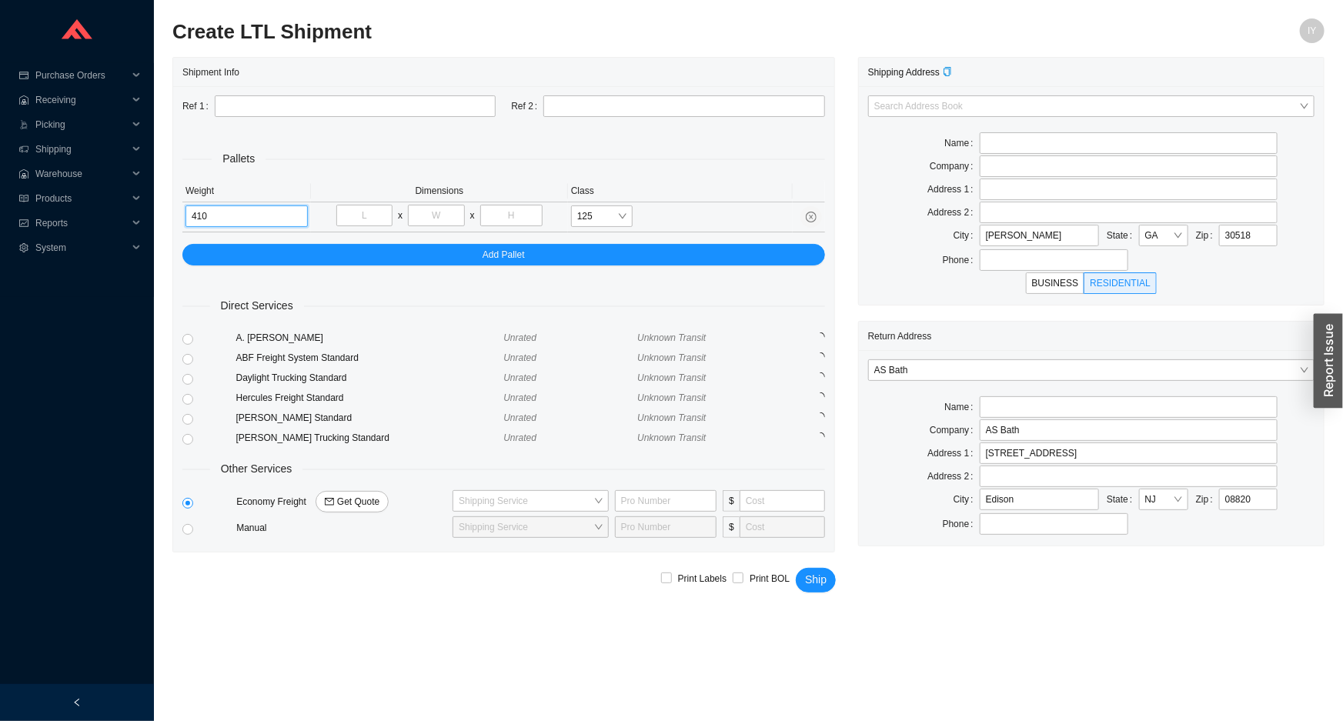
type input "410"
type input "79"
type input "43"
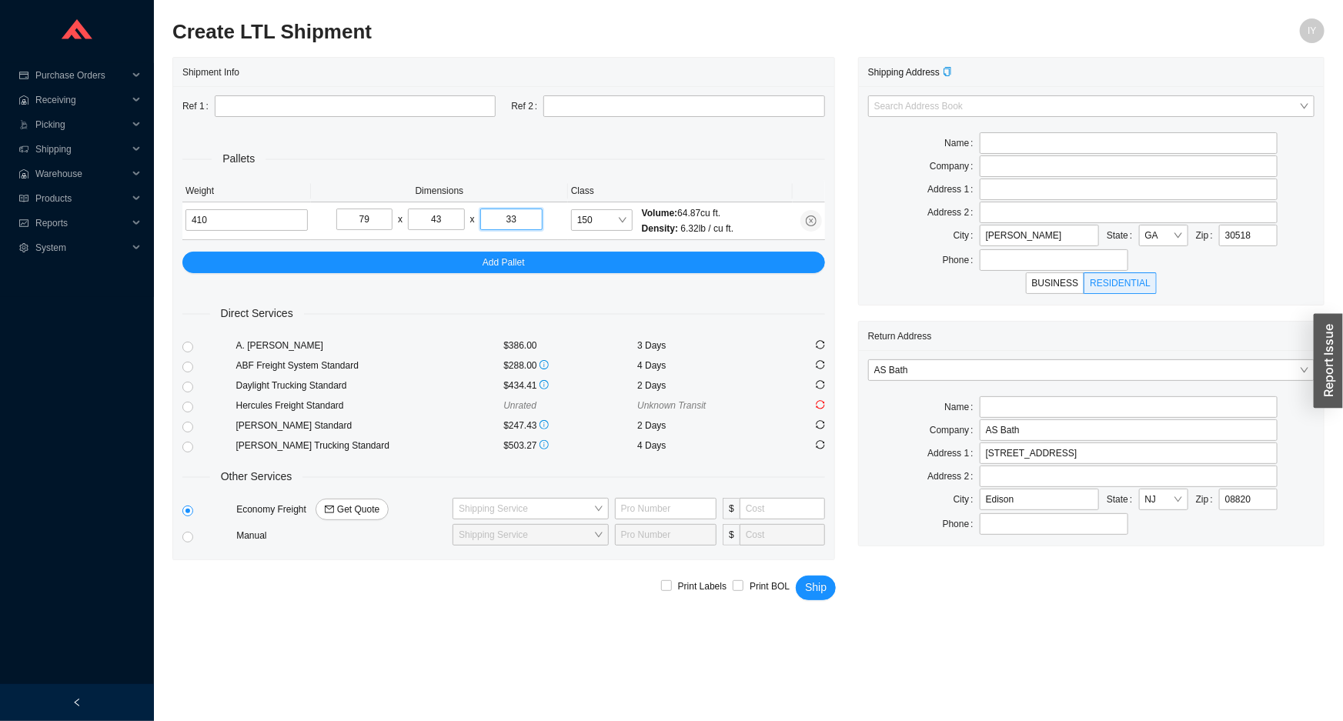
type input "33"
click at [1269, 225] on input "30518" at bounding box center [1248, 236] width 58 height 22
type input "3"
type input "98074"
drag, startPoint x: 1252, startPoint y: 498, endPoint x: 1192, endPoint y: 494, distance: 60.2
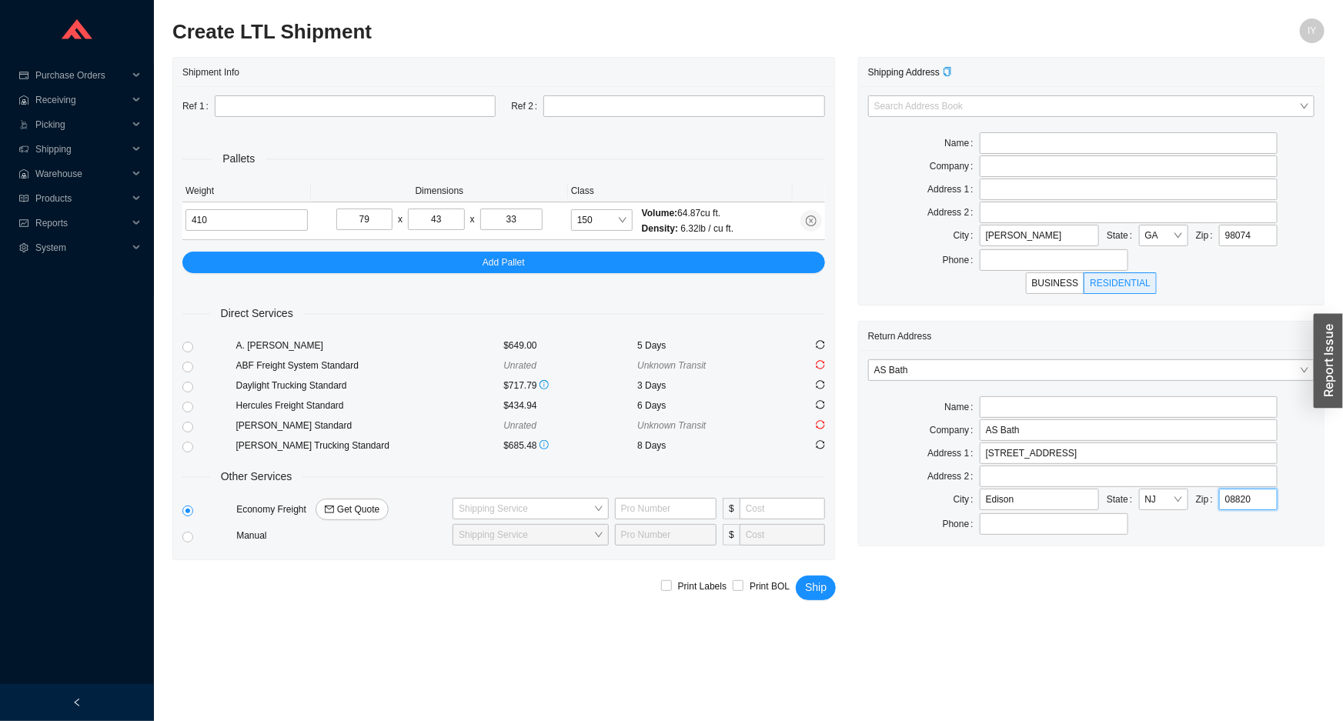
click at [1209, 498] on div "Zip 08820" at bounding box center [1237, 500] width 82 height 22
type input "30518"
drag, startPoint x: 848, startPoint y: 449, endPoint x: 785, endPoint y: 455, distance: 63.3
click at [787, 455] on div "Shipment Info Ref 1 Ref 2 Pallets Weight Dimensions Class 410 79 x 43 x 33 150 …" at bounding box center [748, 308] width 1175 height 503
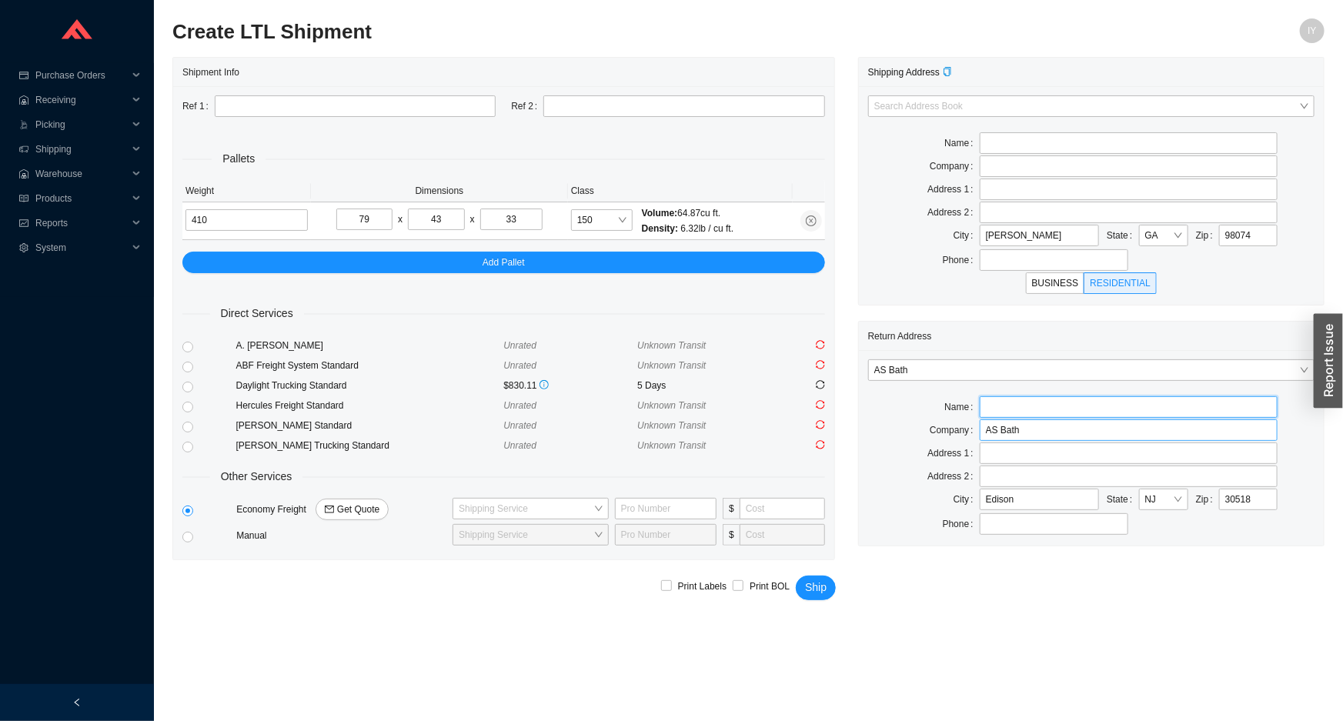
drag, startPoint x: 1071, startPoint y: 416, endPoint x: 1022, endPoint y: 427, distance: 50.4
click at [1000, 431] on div "AS Bath Name Company AS Bath Address 1 Address 2 City Edison State NJ Zip 30518…" at bounding box center [1091, 447] width 465 height 195
drag, startPoint x: 1040, startPoint y: 429, endPoint x: 867, endPoint y: 433, distance: 172.5
click at [868, 433] on div "Company AS Bath" at bounding box center [1091, 430] width 446 height 22
click at [1171, 495] on span "NJ" at bounding box center [1163, 499] width 37 height 20
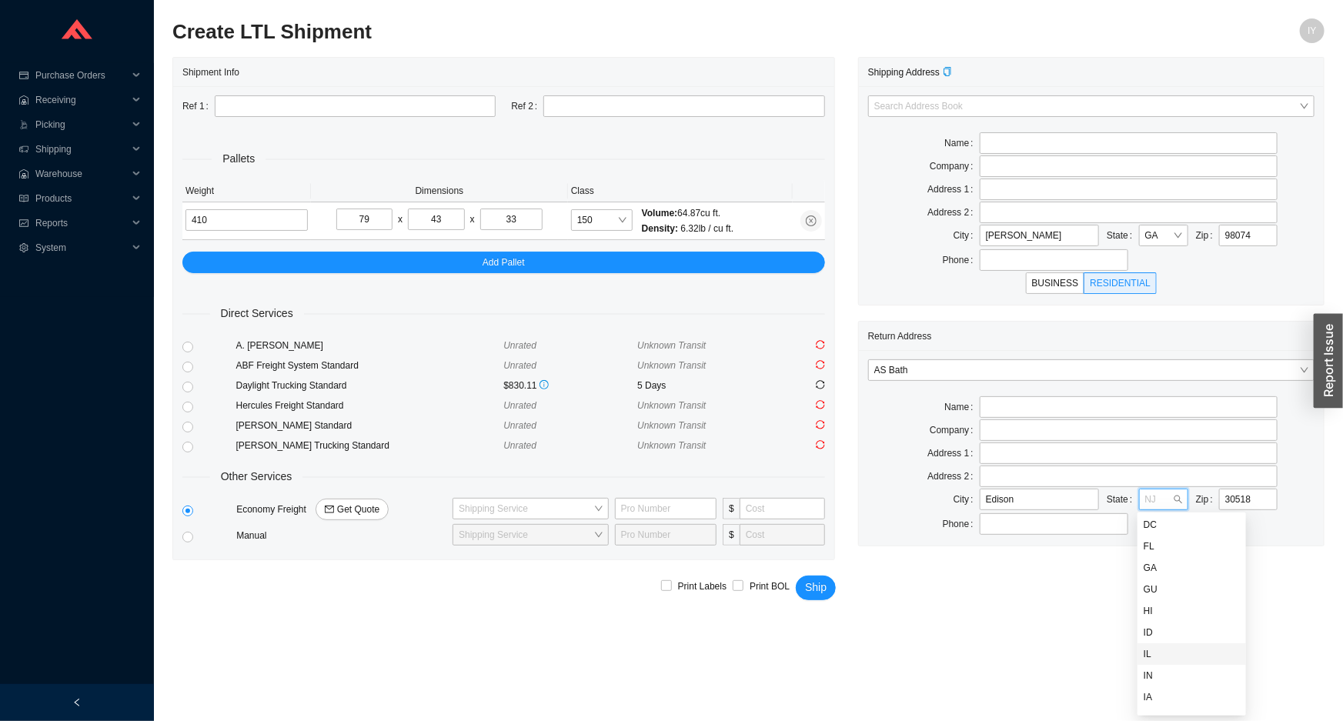
scroll to position [142, 0]
click at [1158, 600] on div "GA" at bounding box center [1192, 600] width 96 height 14
drag, startPoint x: 1023, startPoint y: 502, endPoint x: 904, endPoint y: 494, distance: 118.8
click at [904, 494] on div "City Edison State GA Zip 30518" at bounding box center [1091, 500] width 446 height 23
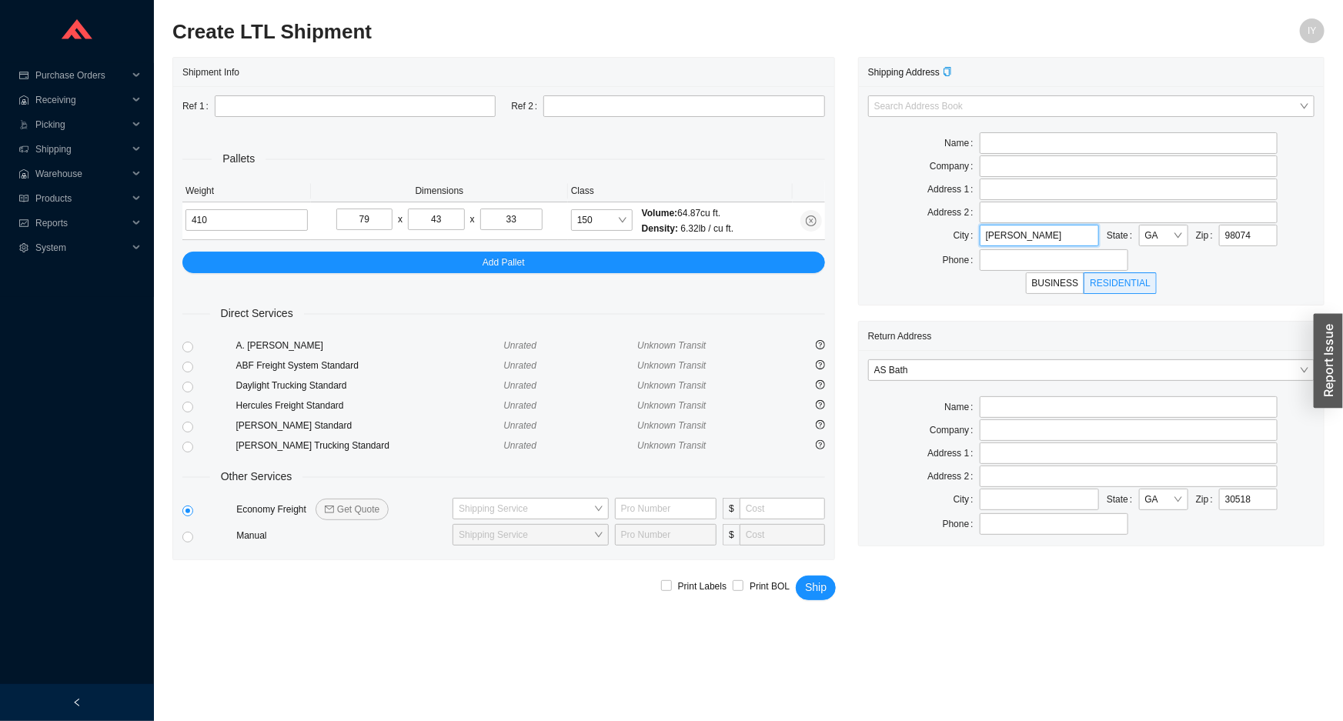
drag, startPoint x: 1057, startPoint y: 231, endPoint x: 947, endPoint y: 242, distance: 109.9
click at [947, 242] on div "City BUFORD State GA Zip 98074" at bounding box center [1091, 236] width 446 height 23
click at [1168, 242] on span "GA" at bounding box center [1163, 235] width 37 height 20
click at [1157, 361] on div "VA" at bounding box center [1191, 353] width 109 height 22
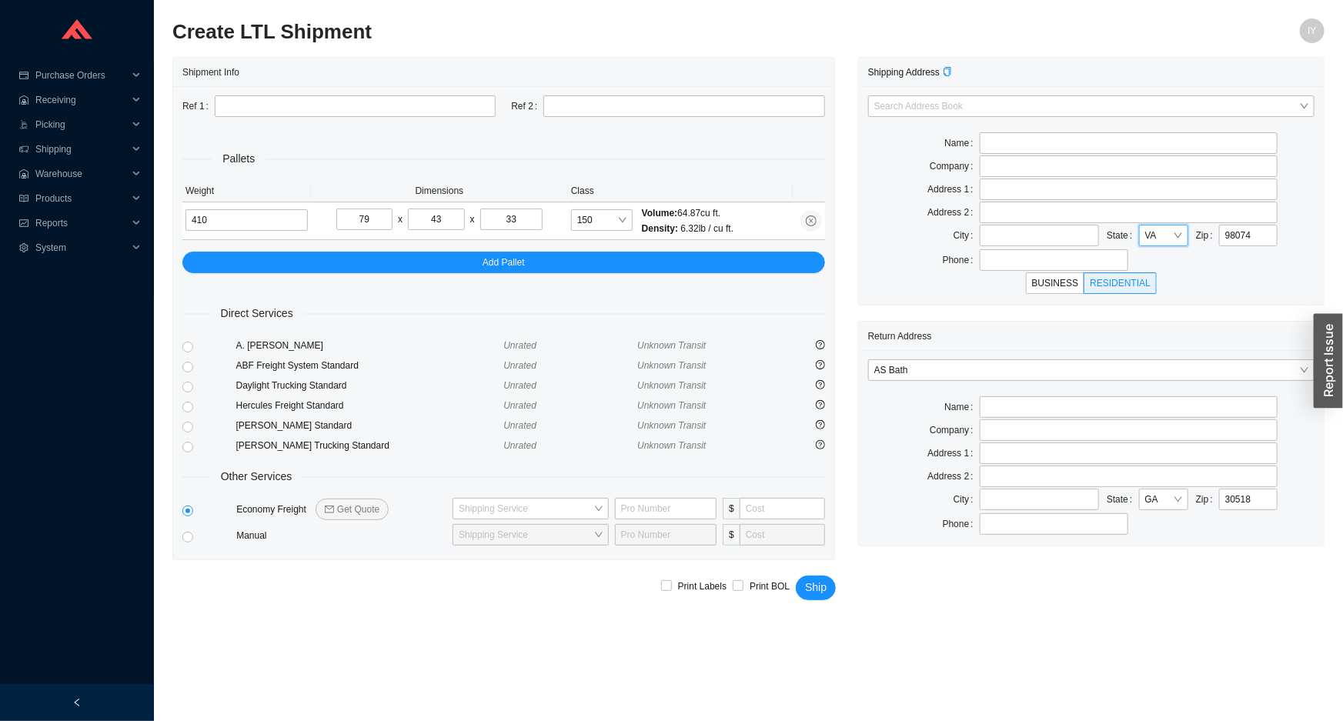
click at [1155, 235] on span "VA" at bounding box center [1163, 235] width 37 height 20
click at [1164, 382] on div "WA" at bounding box center [1191, 375] width 109 height 22
click at [912, 296] on div "Search Address Book Name Company Address 1 Address 2 City State WA Zip 98074 Ph…" at bounding box center [1091, 195] width 465 height 219
click at [1260, 503] on input "30518" at bounding box center [1248, 500] width 58 height 22
type input "30518"
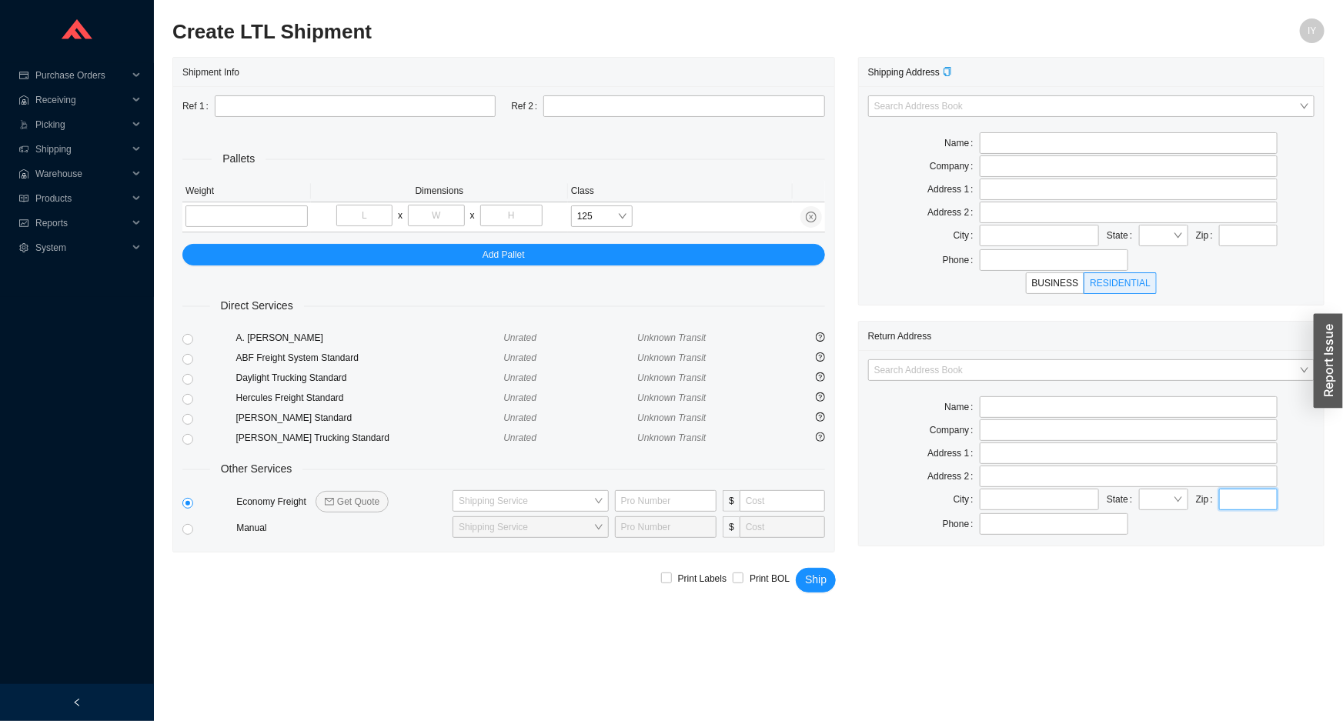
click at [1235, 500] on input "text" at bounding box center [1248, 500] width 58 height 22
click at [1244, 504] on input "text" at bounding box center [1248, 500] width 58 height 22
type input "30518"
click at [1244, 237] on input "text" at bounding box center [1248, 236] width 58 height 22
type input "98074"
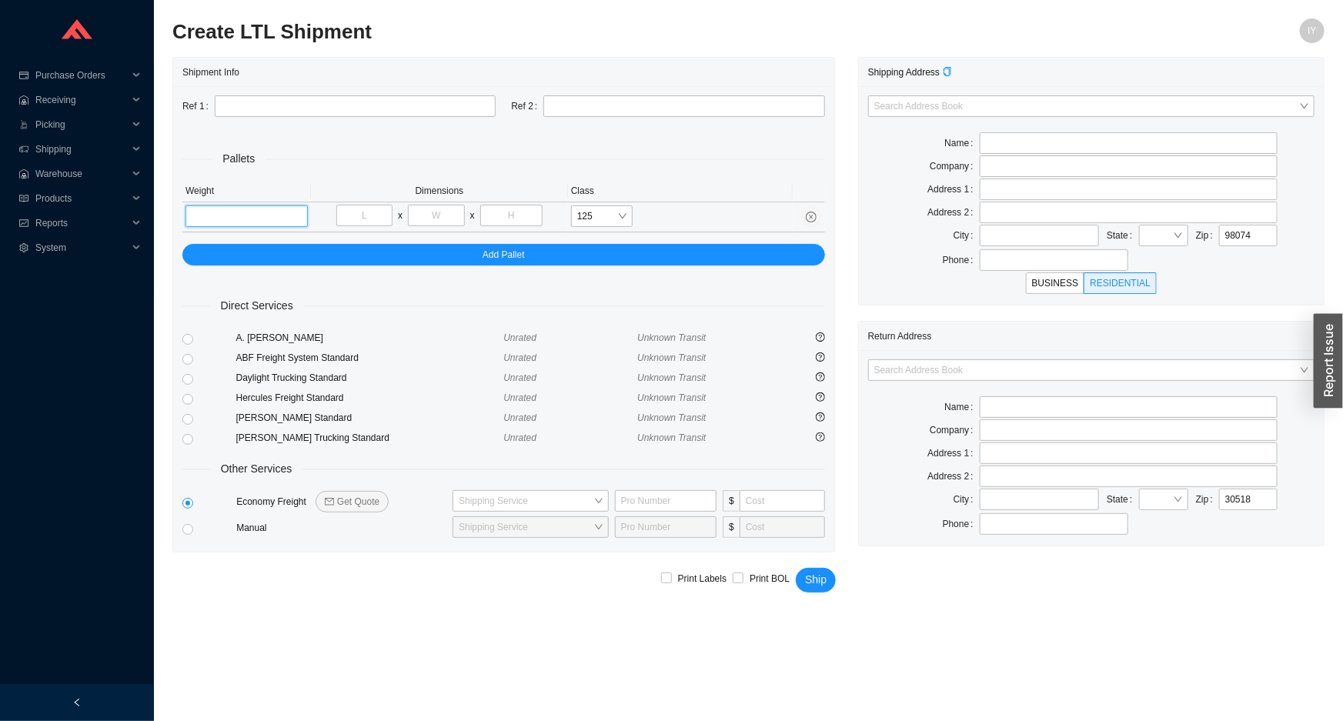
click at [205, 217] on input "tel" at bounding box center [246, 216] width 122 height 22
type input "410"
type input "79"
type input "43"
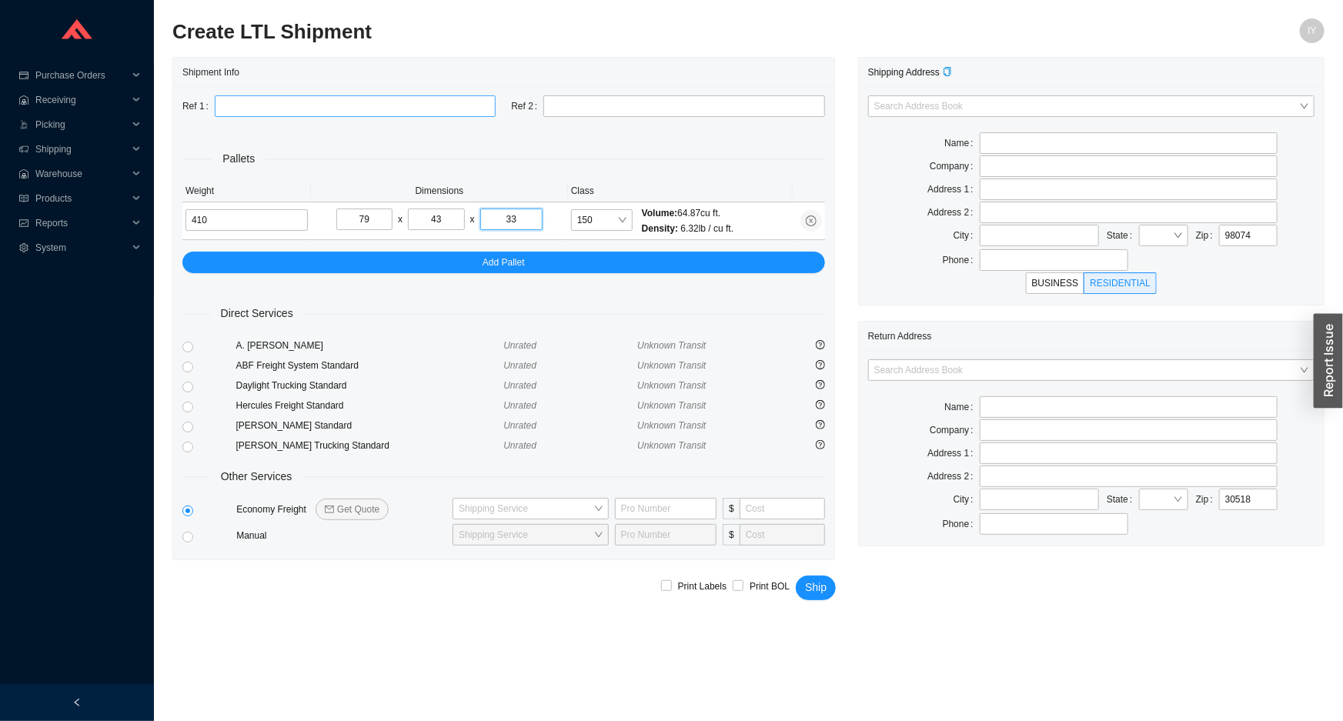
type input "33"
click at [331, 109] on input "text" at bounding box center [355, 106] width 281 height 22
type input "GFEWTF"
click at [1153, 500] on input "search" at bounding box center [1159, 499] width 28 height 20
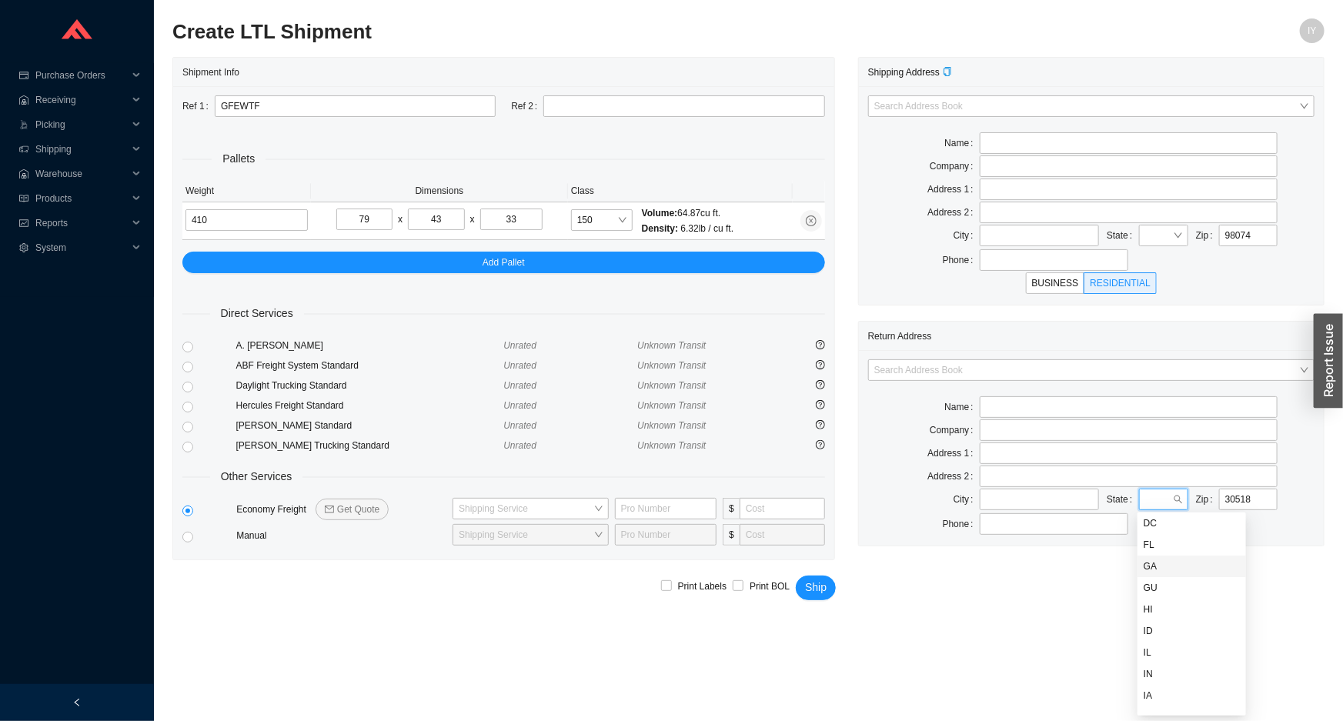
click at [1158, 567] on div "GA" at bounding box center [1192, 566] width 96 height 14
click at [1014, 499] on input "text" at bounding box center [1039, 500] width 119 height 22
type input "SAMMAMISH"
click at [1248, 312] on div "Shipping Address Search Address Book Name Company Address 1 Address 2 City Stat…" at bounding box center [1091, 308] width 489 height 503
click at [820, 402] on icon "question-circle" at bounding box center [820, 404] width 9 height 9
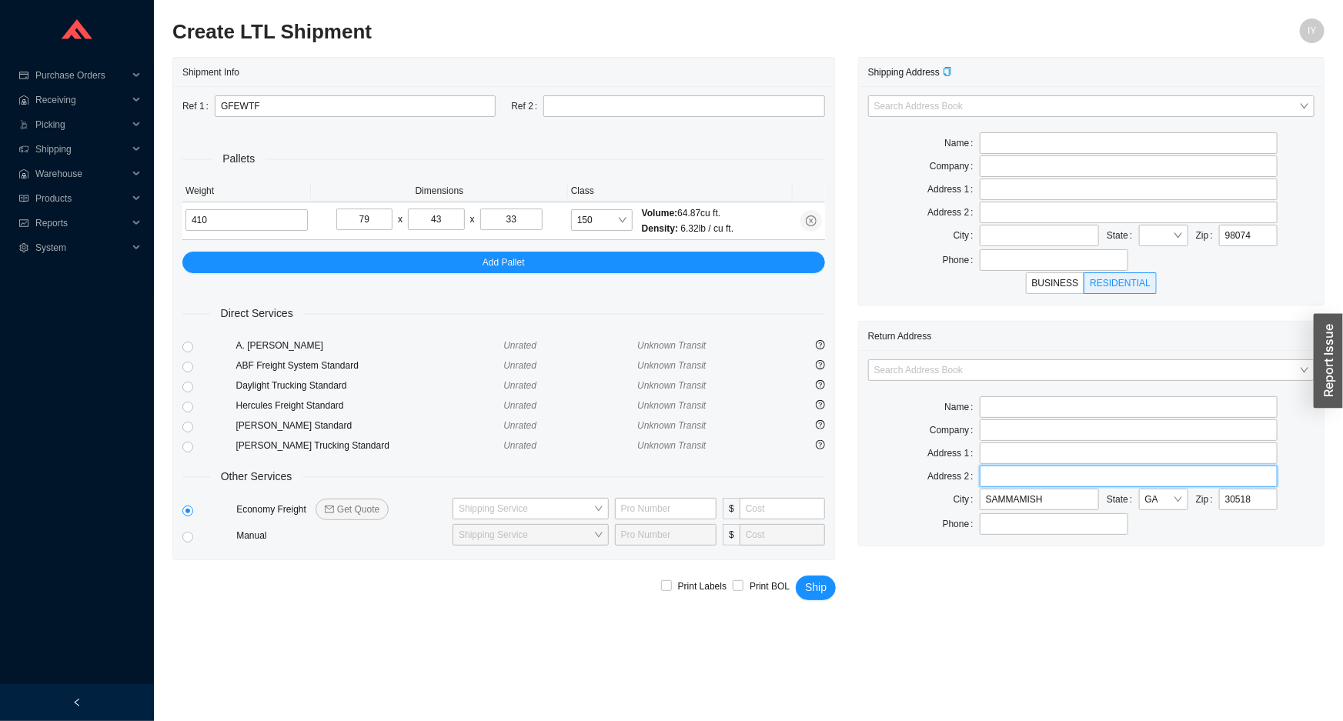
click at [1014, 468] on input "text" at bounding box center [1129, 477] width 298 height 22
click at [1014, 453] on input "text" at bounding box center [1129, 454] width 298 height 22
type input "5"
type input "650 NORTH PRICE RD"
drag, startPoint x: 1051, startPoint y: 495, endPoint x: 943, endPoint y: 505, distance: 109.0
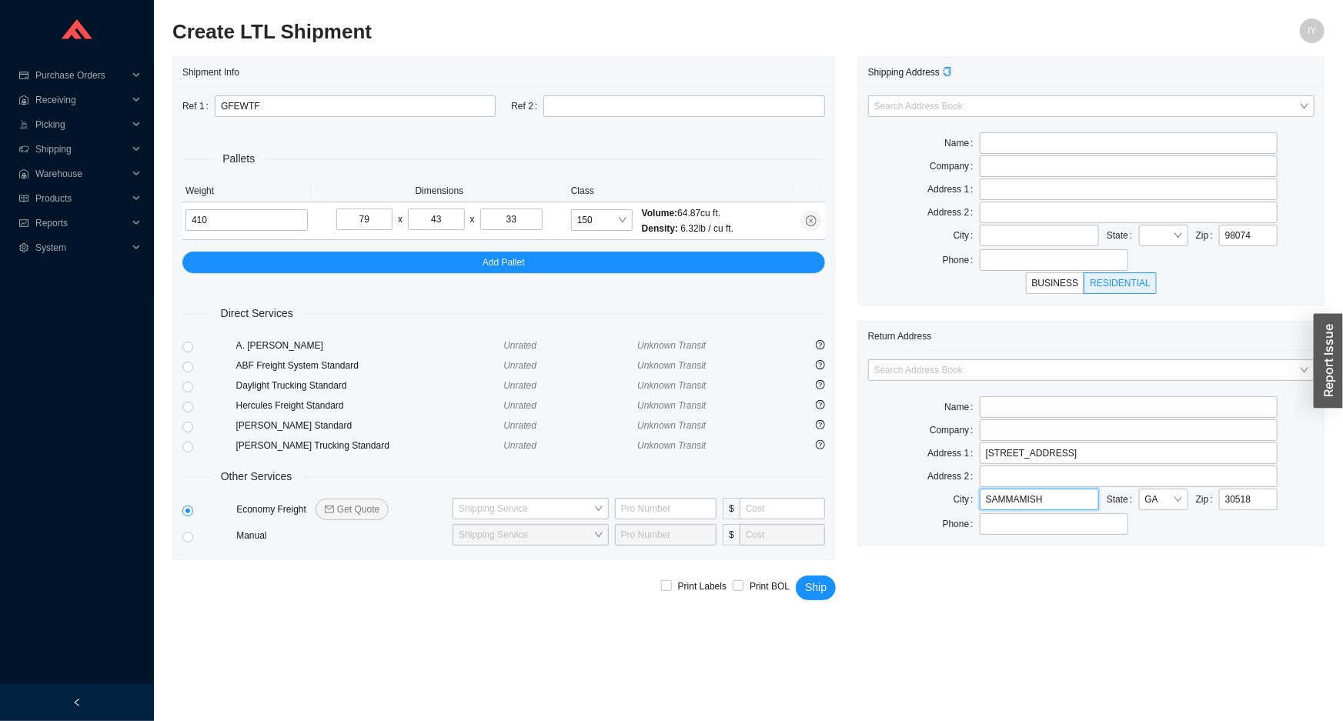
click at [944, 504] on div "City SAMMAMISH State GA Zip 30518" at bounding box center [1091, 500] width 446 height 23
click at [1172, 229] on div at bounding box center [1163, 236] width 49 height 22
type input "SUGAR HILL"
click at [1164, 369] on div "WA" at bounding box center [1192, 375] width 96 height 14
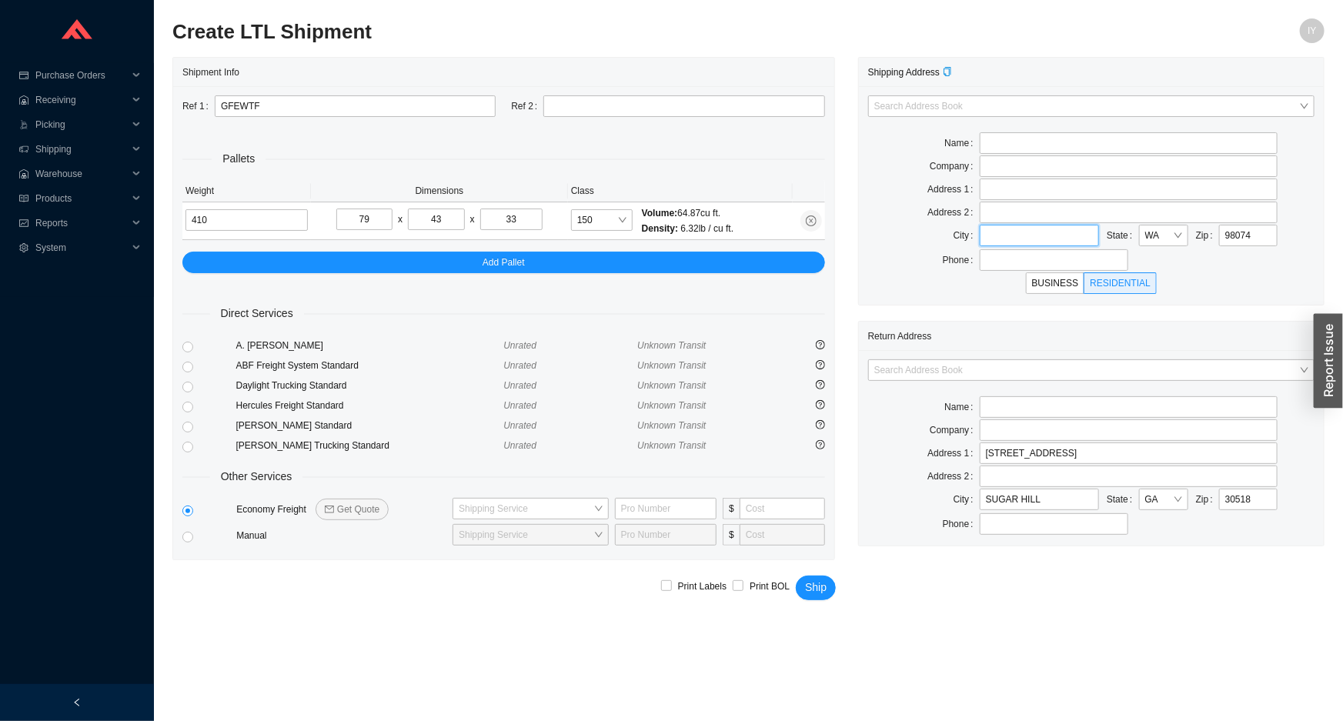
click at [1080, 239] on input "text" at bounding box center [1039, 236] width 119 height 22
type input "SAMMAMISH"
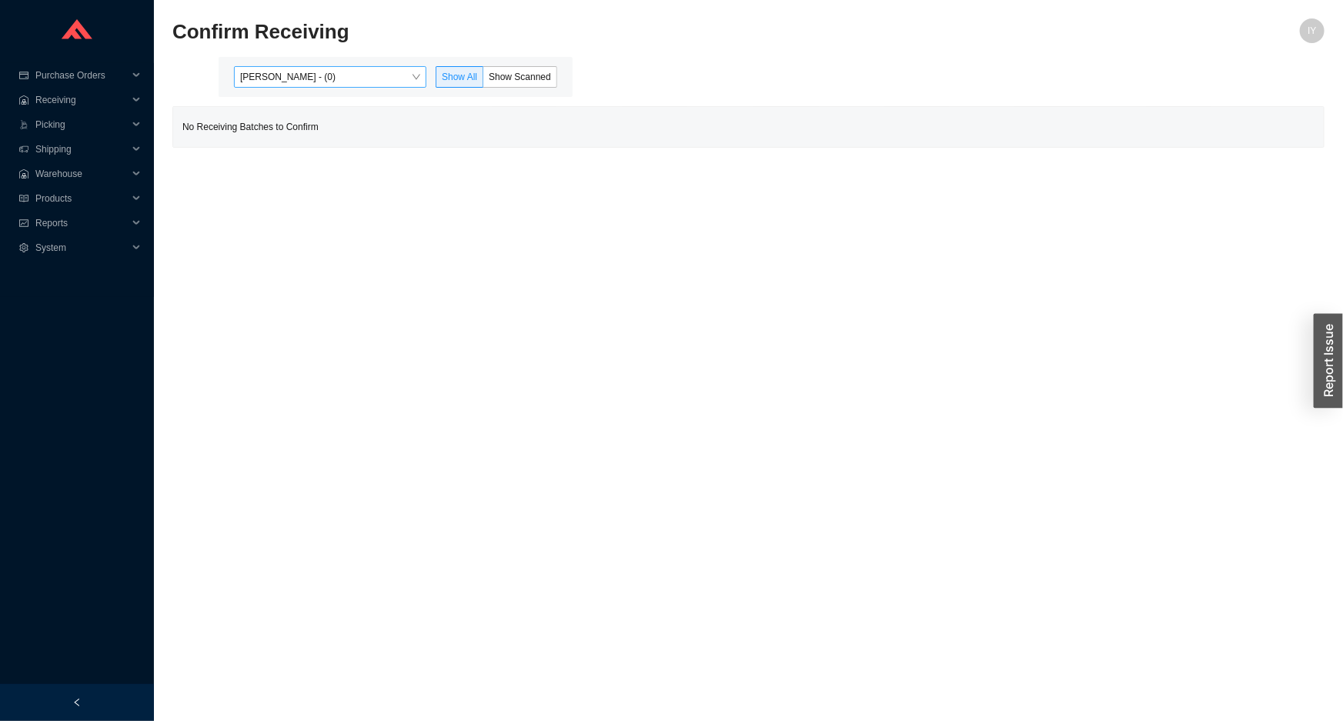
drag, startPoint x: 322, startPoint y: 61, endPoint x: 345, endPoint y: 85, distance: 32.7
click at [322, 64] on div "[PERSON_NAME] - (0) Show All Show Scanned" at bounding box center [396, 77] width 354 height 40
click at [344, 85] on span "[PERSON_NAME] - (0)" at bounding box center [330, 77] width 180 height 20
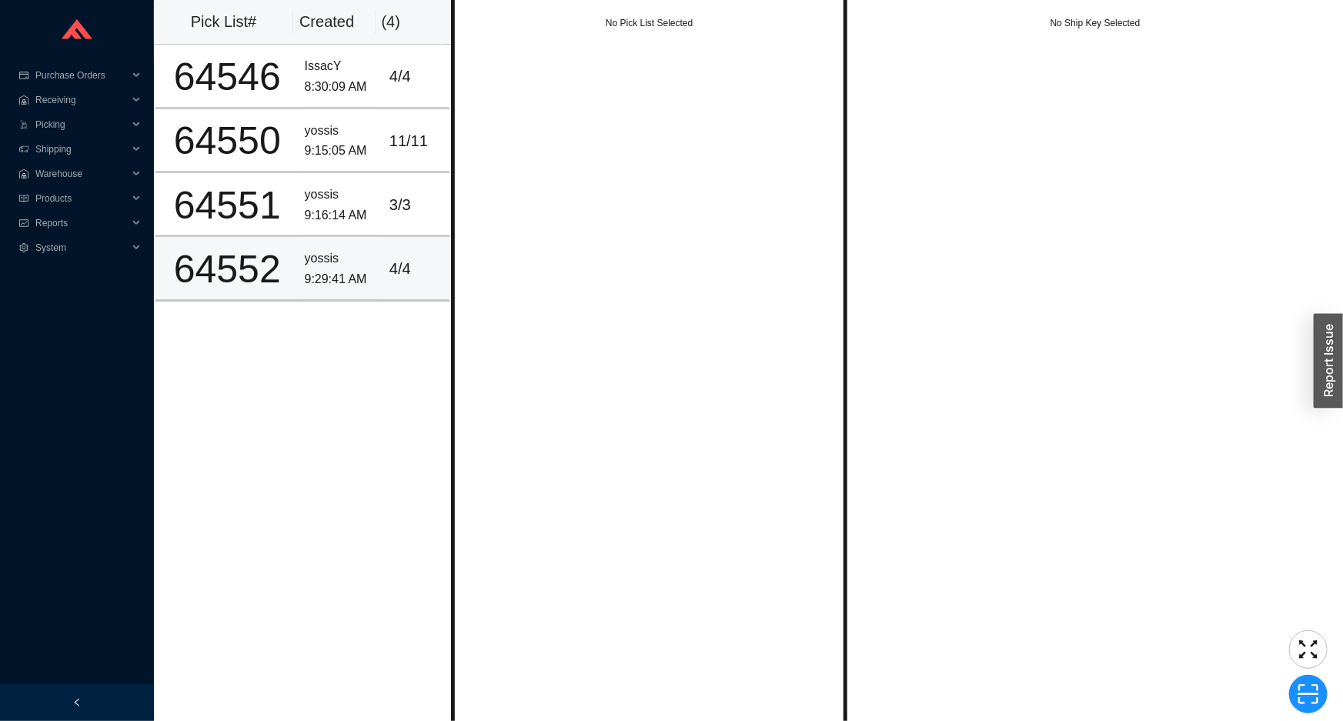
click at [360, 252] on div "yossis" at bounding box center [341, 259] width 72 height 21
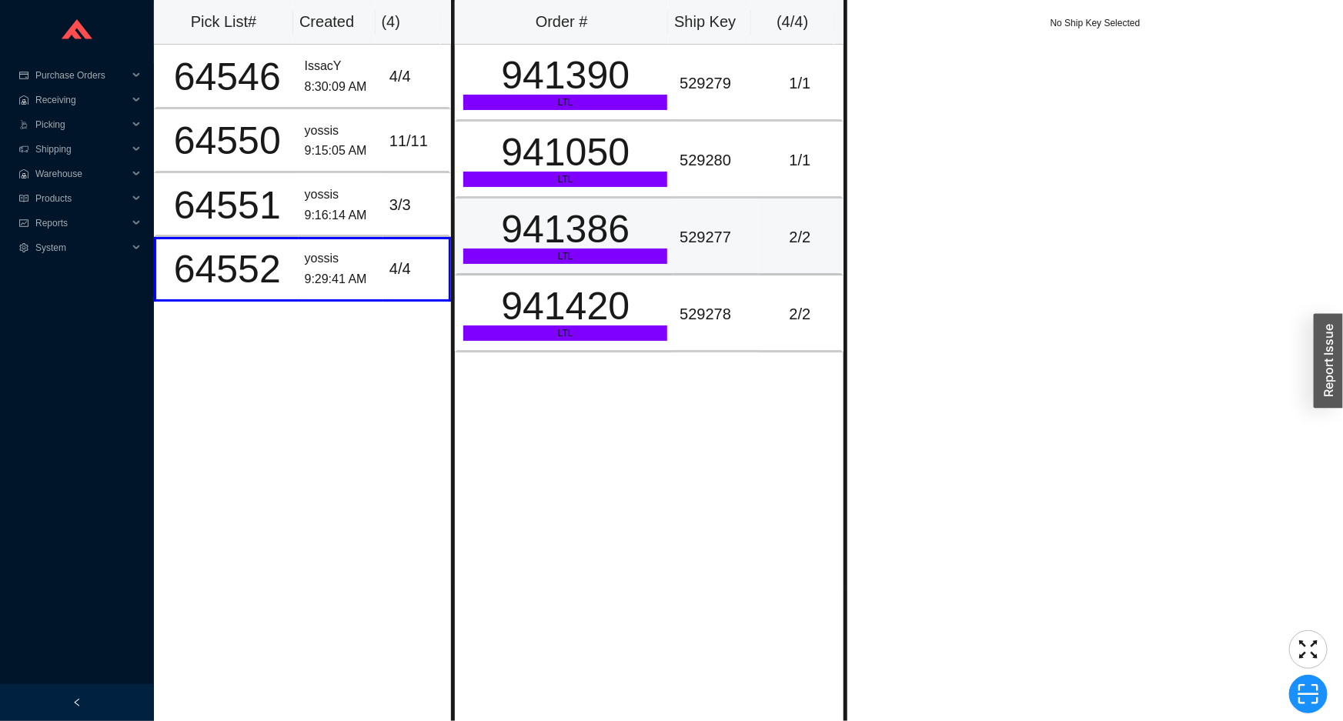
drag, startPoint x: 553, startPoint y: 223, endPoint x: 554, endPoint y: 206, distance: 17.0
click at [553, 223] on div "941386" at bounding box center [565, 229] width 204 height 38
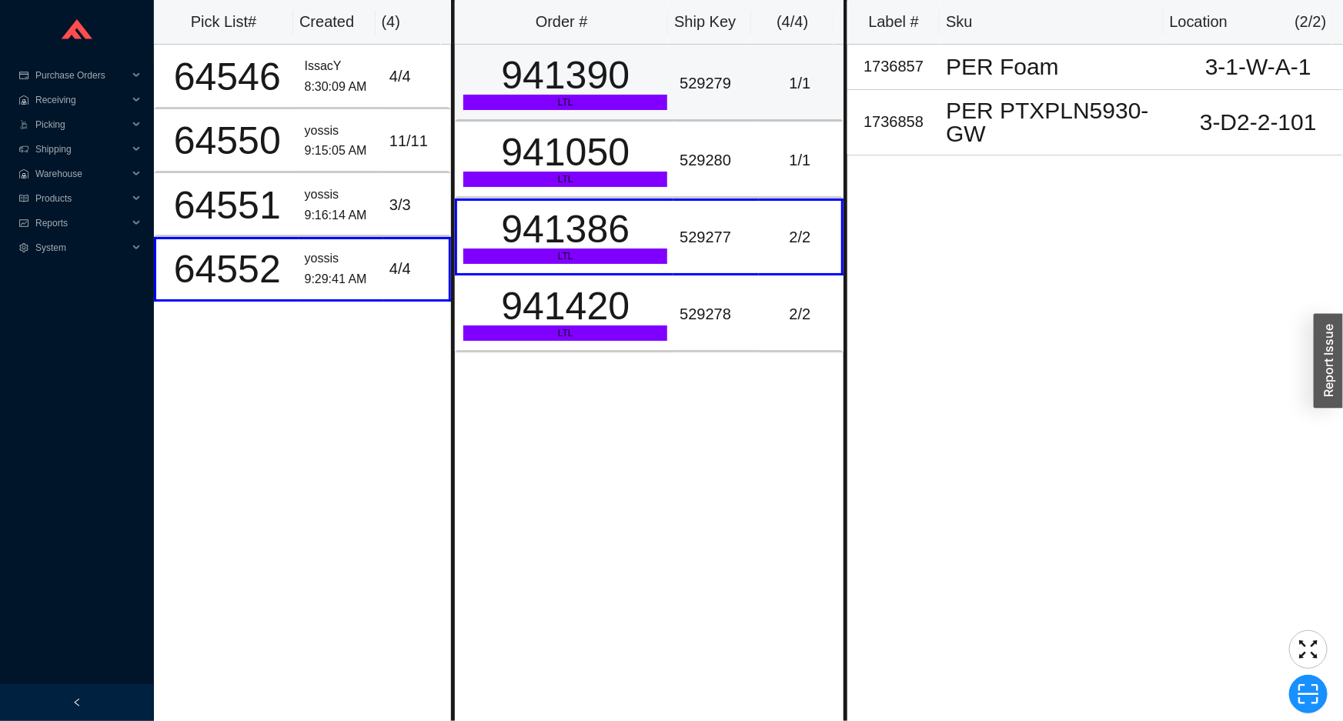
click at [551, 115] on td "941390 LTL" at bounding box center [564, 83] width 219 height 77
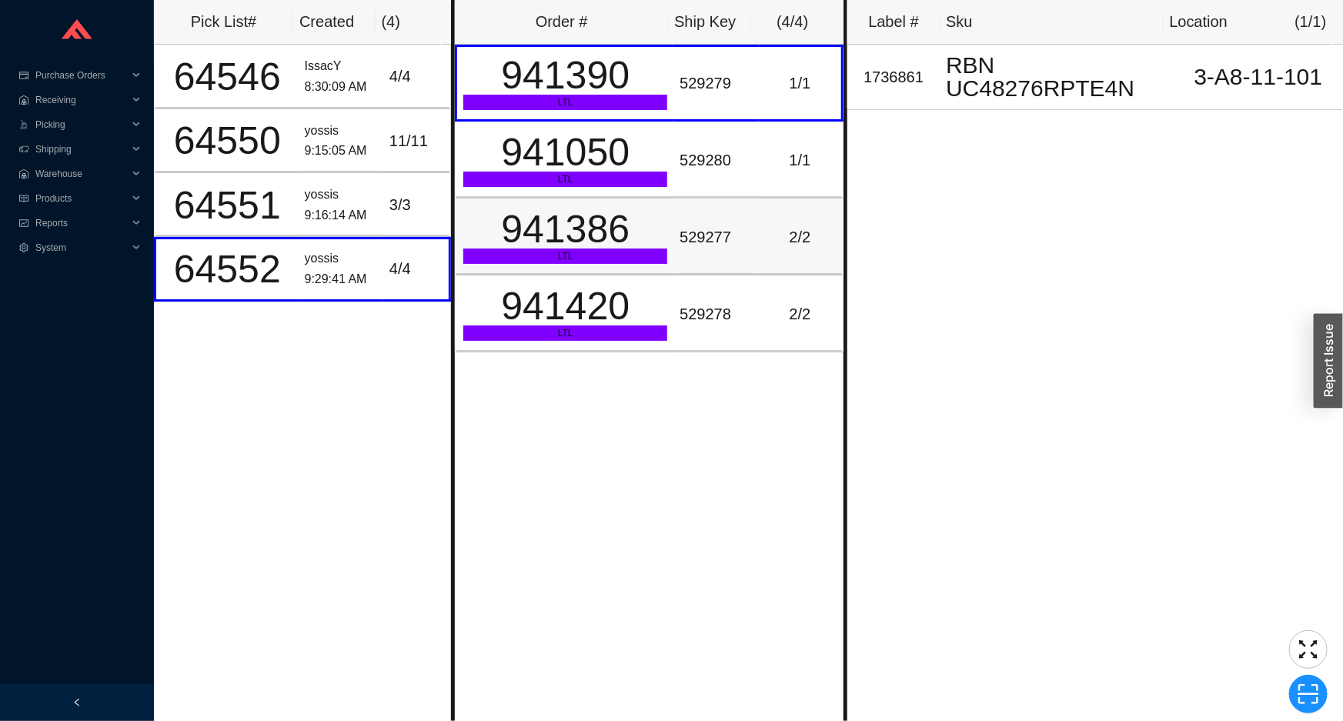
click at [580, 199] on td "941386 LTL" at bounding box center [564, 237] width 219 height 77
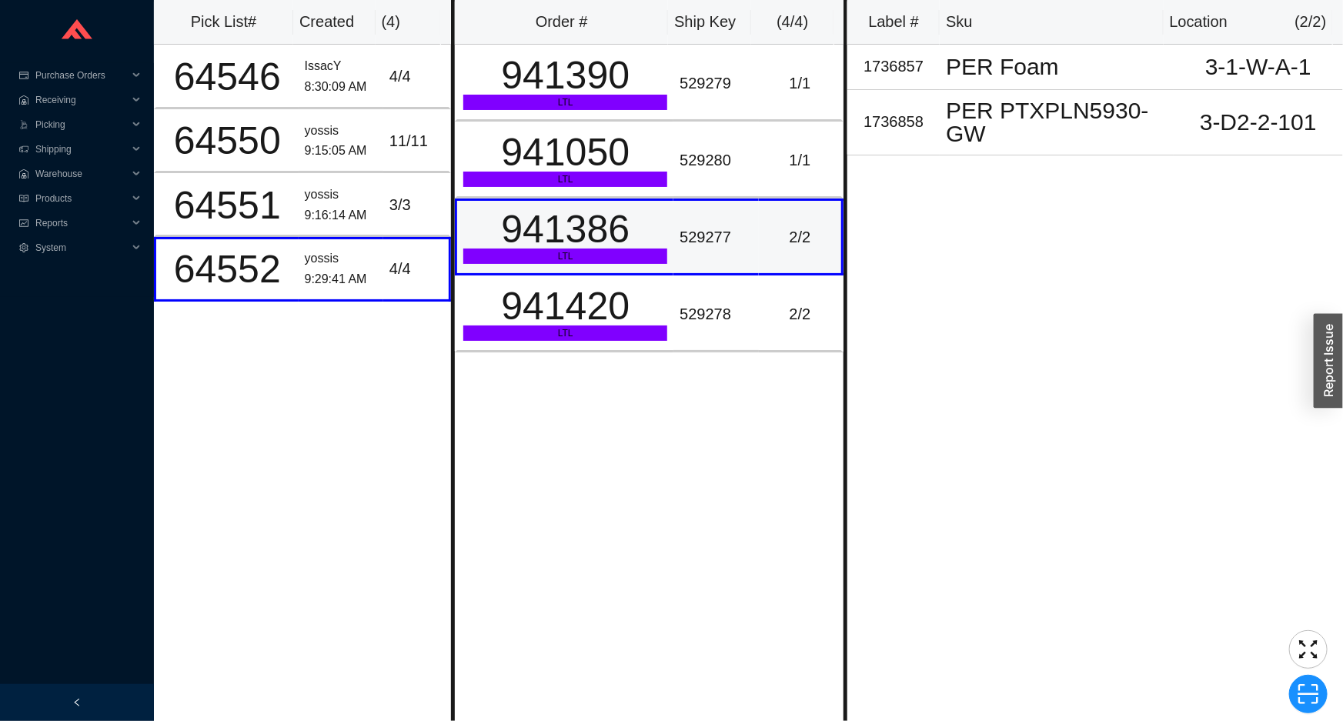
click at [591, 270] on td "941386 LTL" at bounding box center [564, 237] width 219 height 77
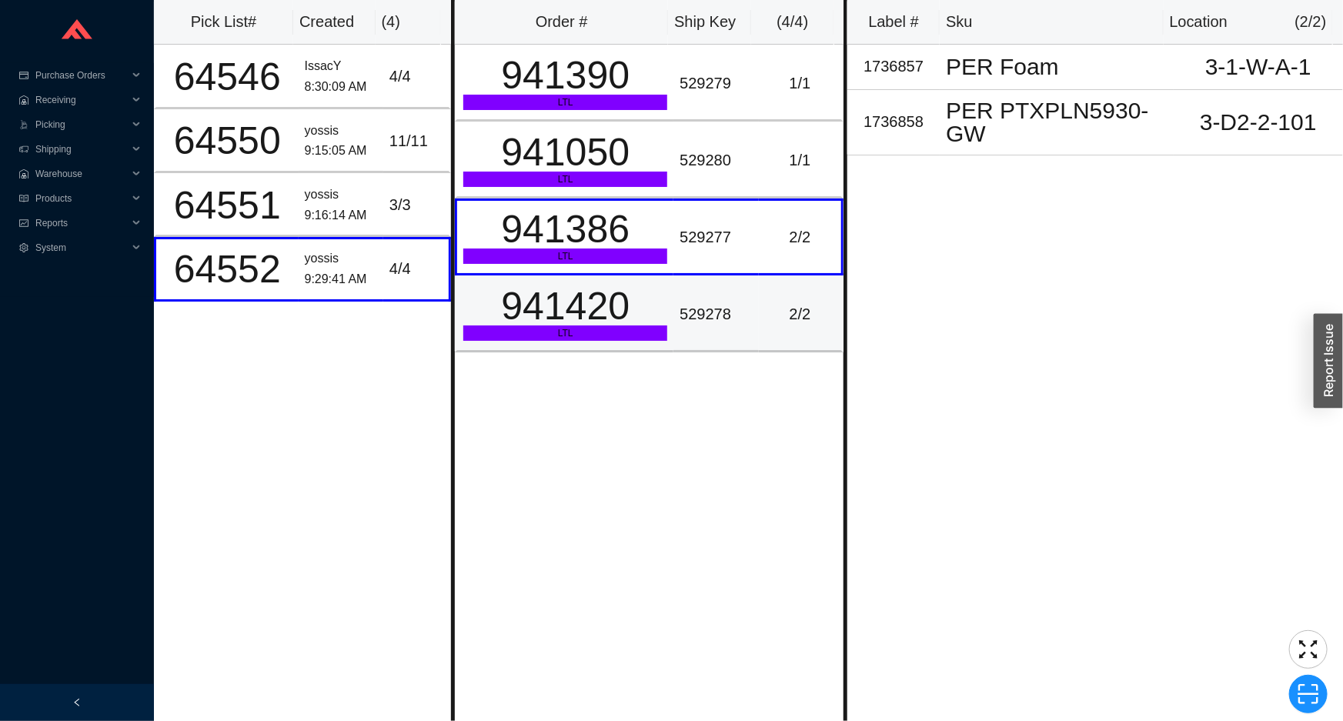
click at [593, 305] on div "941420" at bounding box center [565, 306] width 204 height 38
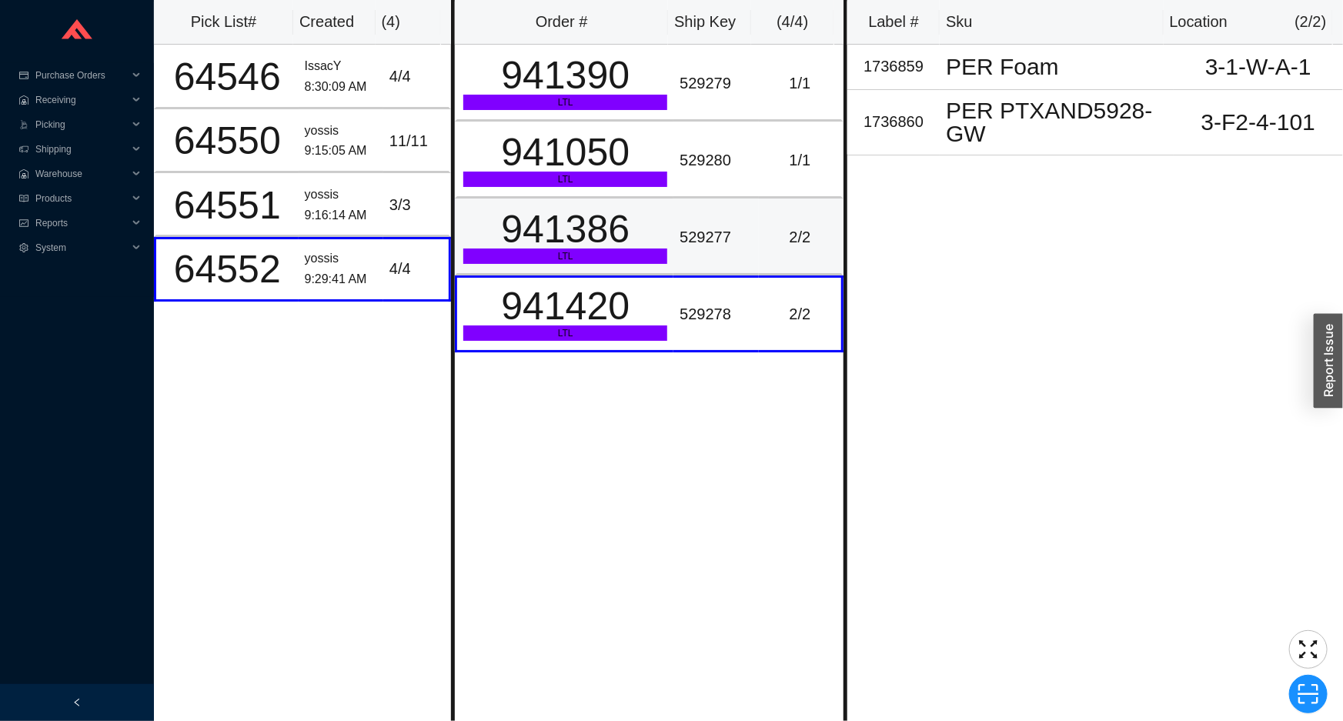
drag, startPoint x: 586, startPoint y: 205, endPoint x: 566, endPoint y: 103, distance: 104.3
click at [585, 210] on div "941386" at bounding box center [565, 229] width 204 height 38
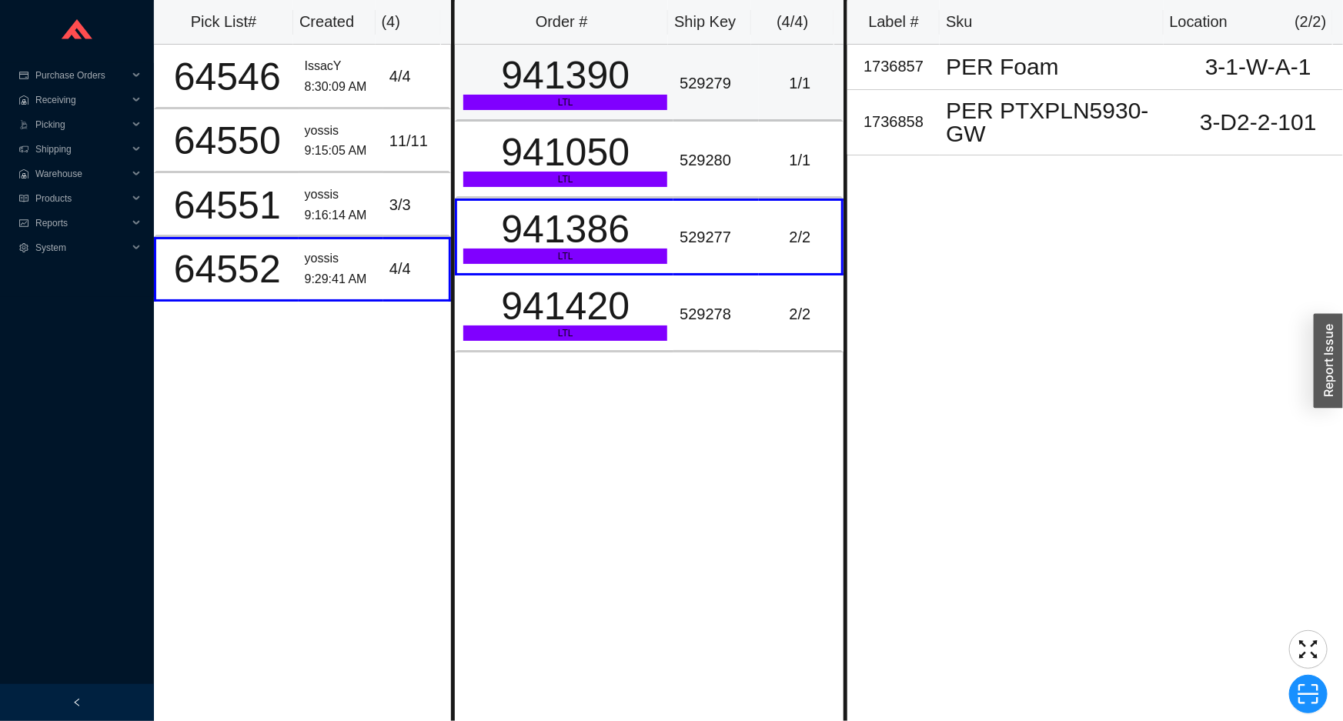
click at [560, 92] on div "941390" at bounding box center [565, 75] width 204 height 38
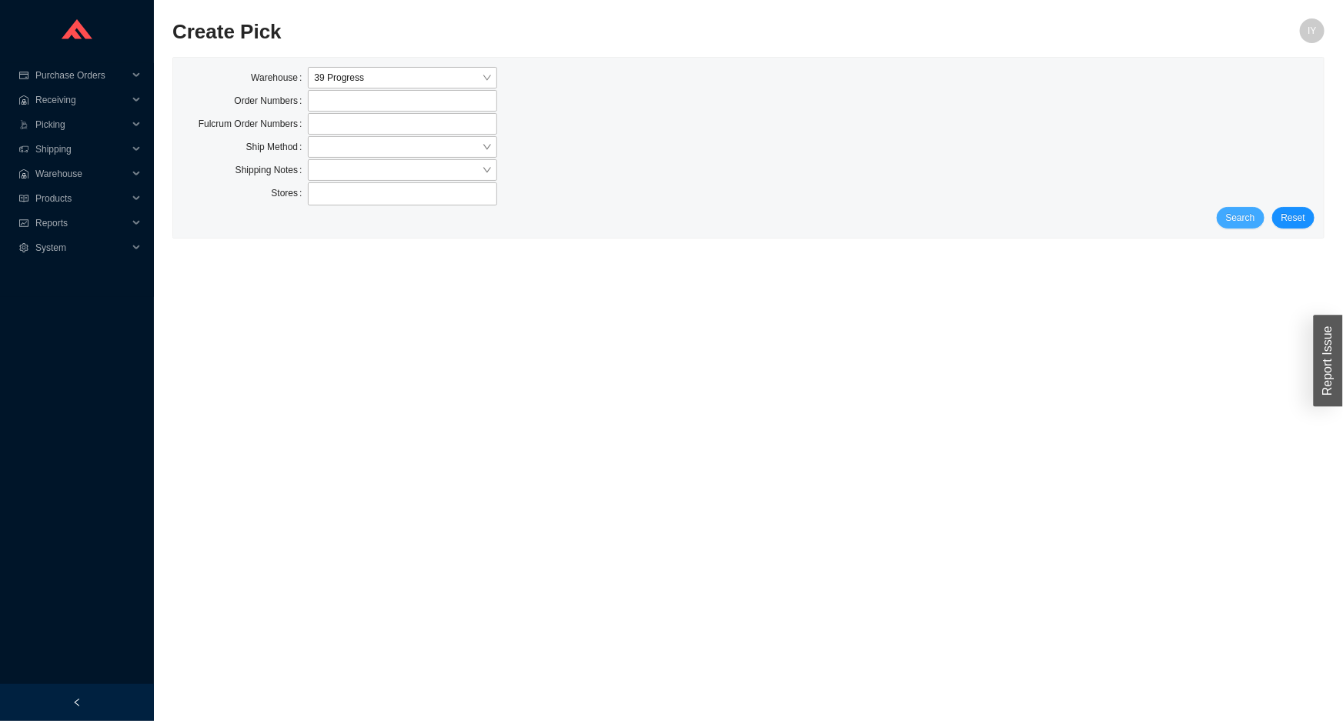
click at [1246, 212] on span "Search" at bounding box center [1240, 217] width 29 height 15
